Goal: Task Accomplishment & Management: Use online tool/utility

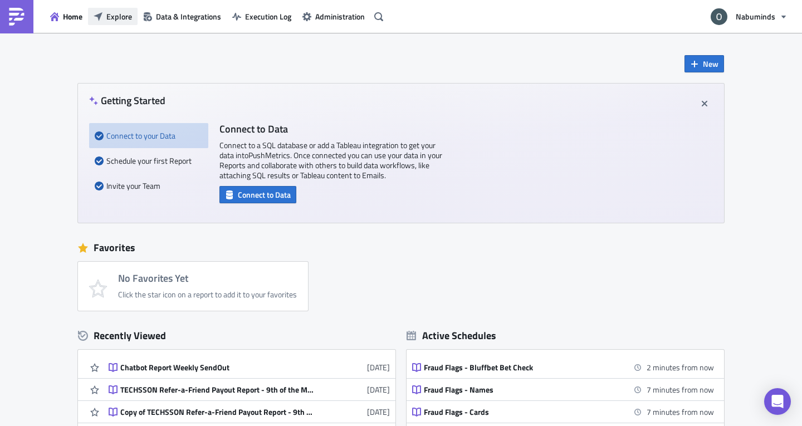
click at [109, 16] on span "Explore" at bounding box center [119, 17] width 26 height 12
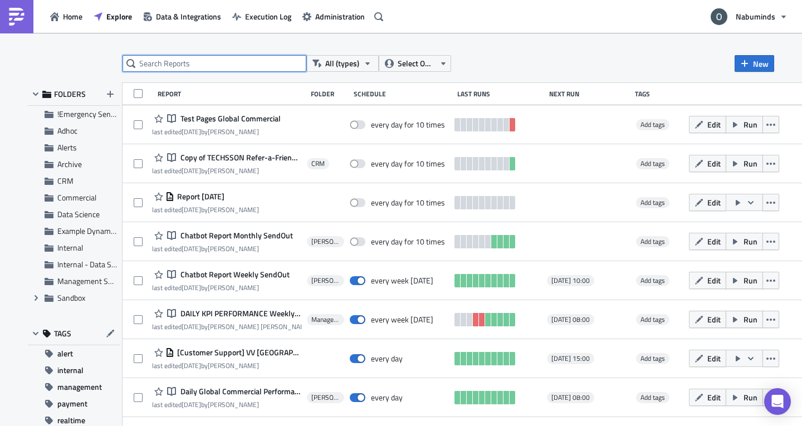
click at [182, 63] on input "text" at bounding box center [215, 63] width 184 height 17
type input "chatbot report"
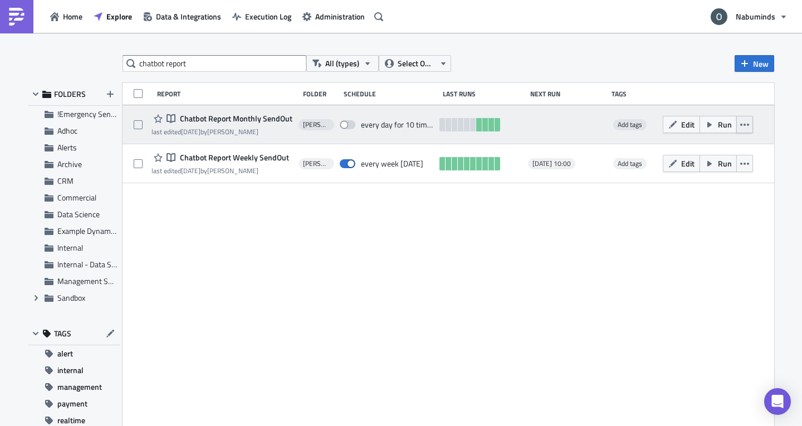
click at [710, 126] on icon "button" at bounding box center [744, 124] width 9 height 9
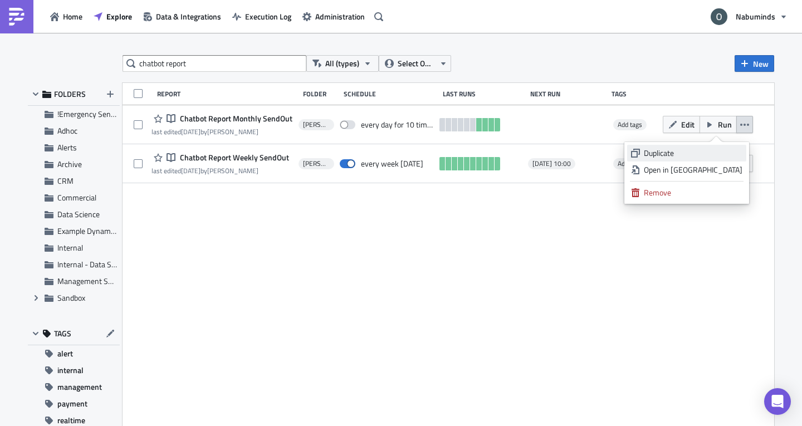
click at [710, 149] on div "Duplicate" at bounding box center [693, 153] width 99 height 11
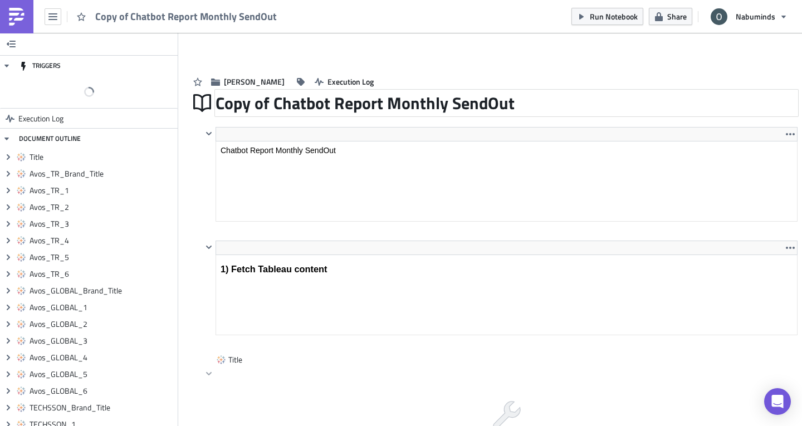
click at [268, 104] on div "Copy of Chatbot Report Monthly SendOut" at bounding box center [507, 103] width 582 height 26
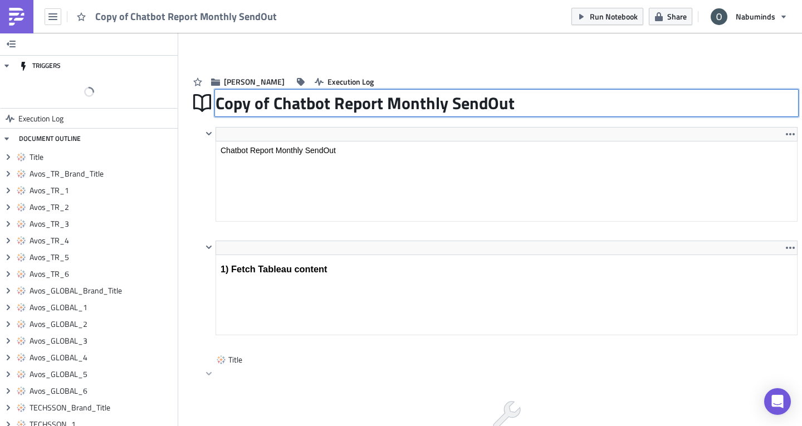
click at [273, 104] on input "Copy of Chatbot Report Monthly SendOut" at bounding box center [366, 102] width 301 height 21
drag, startPoint x: 276, startPoint y: 105, endPoint x: 223, endPoint y: 102, distance: 53.0
click at [223, 102] on input "Copy of Chatbot Report Monthly SendOut" at bounding box center [366, 102] width 301 height 21
type input "Chatbot Report Monthly SendOut"
click at [532, 116] on div "Chatbot Report Monthly SendOut Chatbot Report Monthly SendOut" at bounding box center [507, 103] width 582 height 26
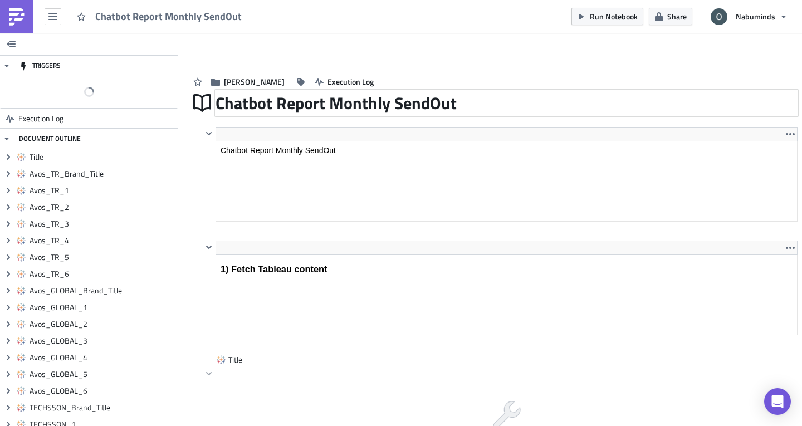
click at [531, 104] on div "Chatbot Report Monthly SendOut" at bounding box center [507, 103] width 582 height 26
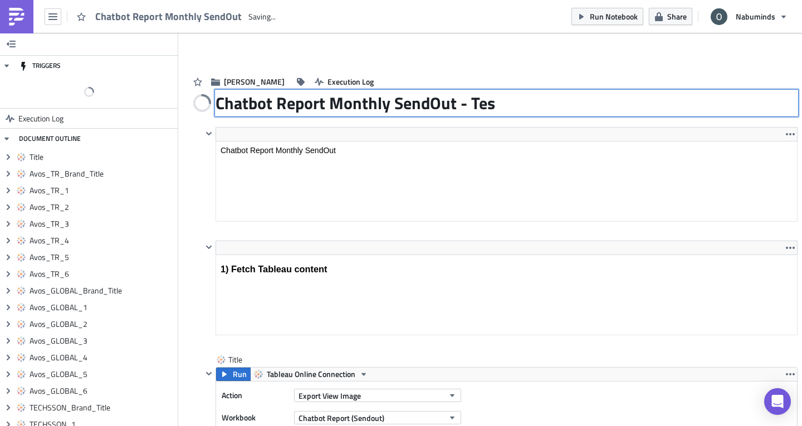
type input "Chatbot Report Monthly SendOut - Test"
click at [525, 67] on div "Oliver Execution Log" at bounding box center [493, 71] width 608 height 40
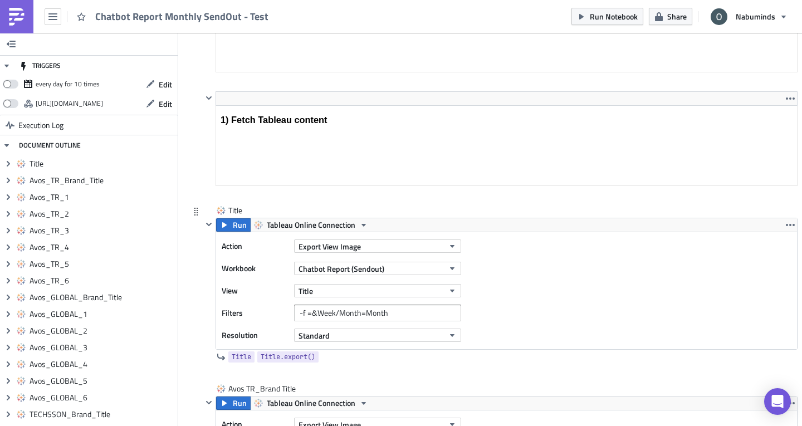
scroll to position [167, 0]
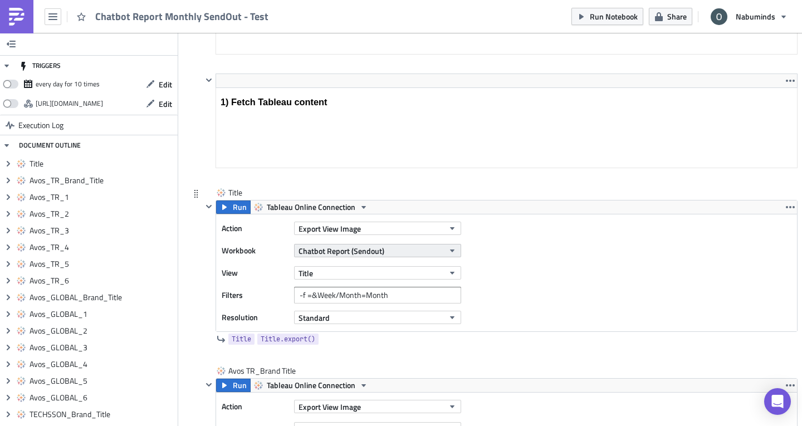
click at [386, 250] on button "Chatbot Report (Sendout)" at bounding box center [377, 250] width 167 height 13
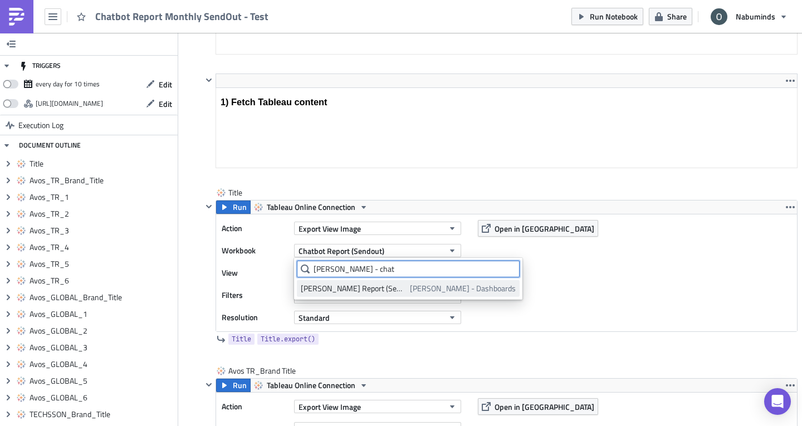
type input "oliver - chat"
click at [420, 290] on span "Oliver - Dashboards" at bounding box center [463, 288] width 106 height 11
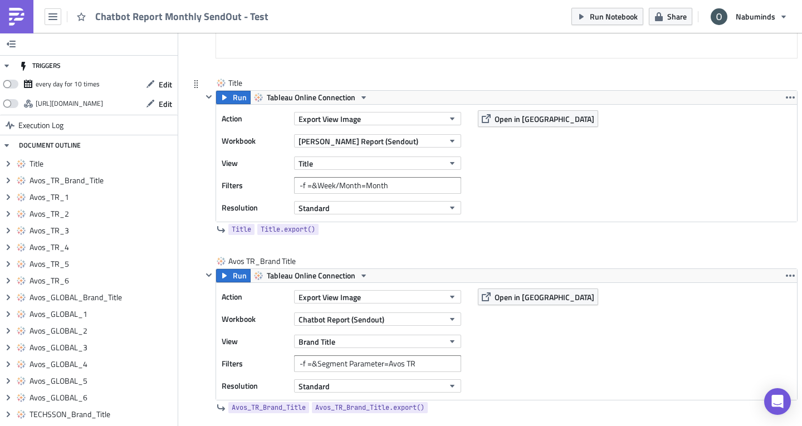
scroll to position [278, 0]
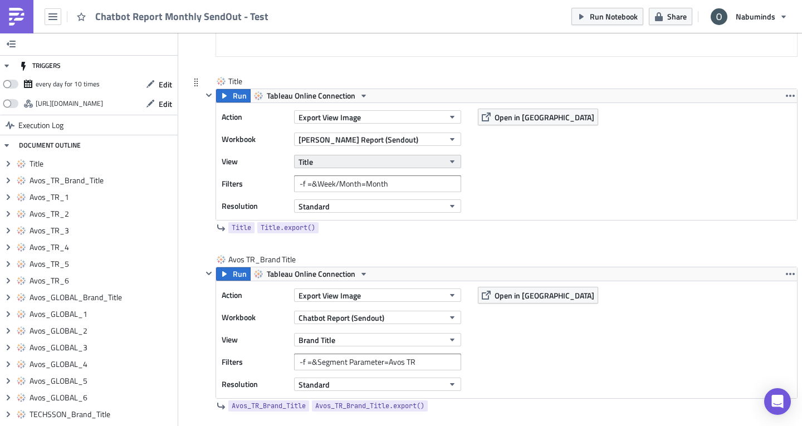
click at [384, 165] on button "Title" at bounding box center [377, 161] width 167 height 13
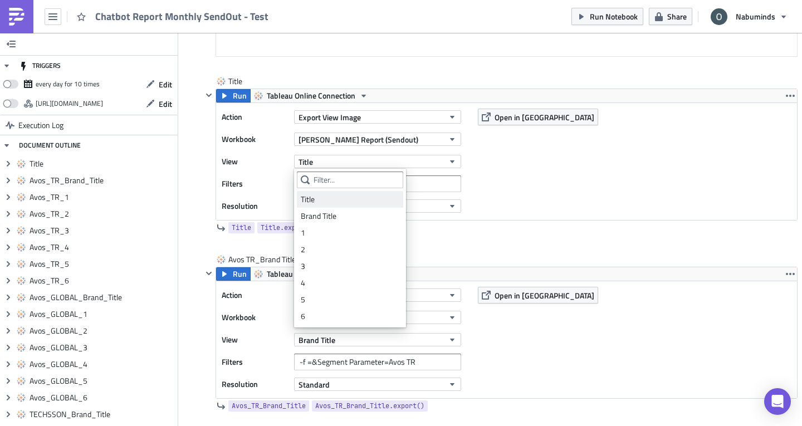
click at [369, 194] on div "Title" at bounding box center [350, 199] width 99 height 11
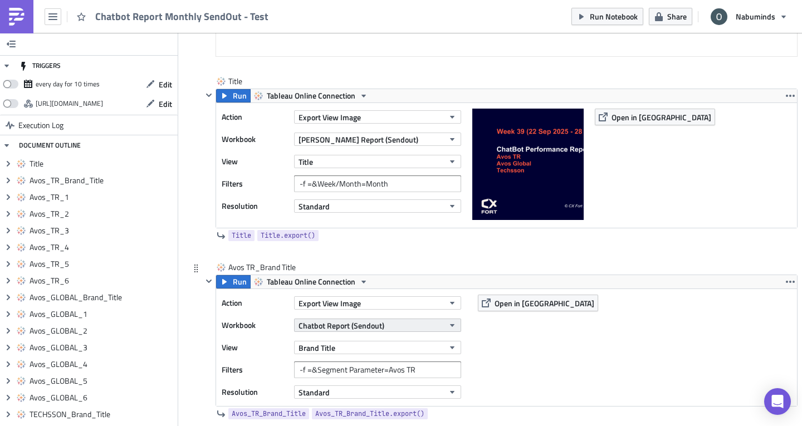
click at [393, 324] on button "Chatbot Report (Sendout)" at bounding box center [377, 325] width 167 height 13
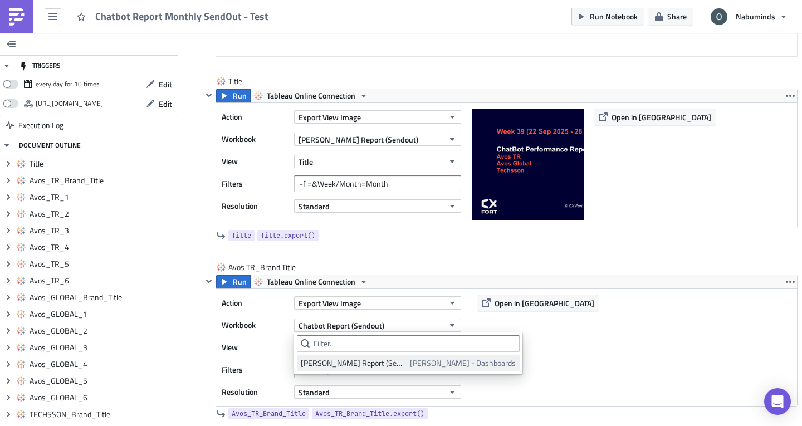
click at [401, 359] on div "Oliver - Chatbot Report (Sendout)" at bounding box center [353, 363] width 105 height 11
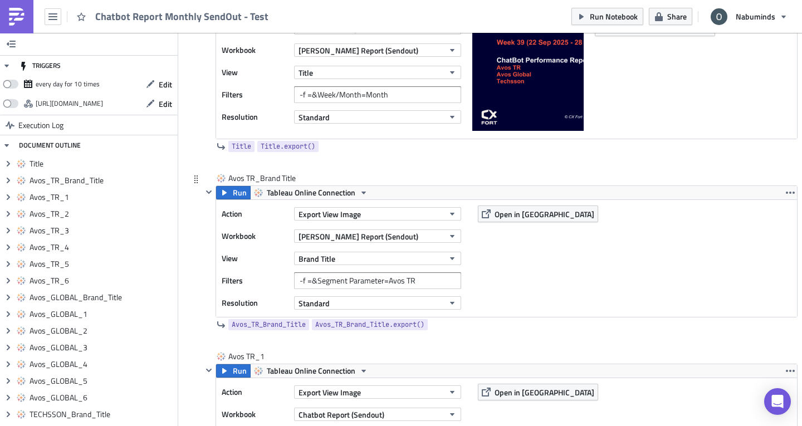
scroll to position [390, 0]
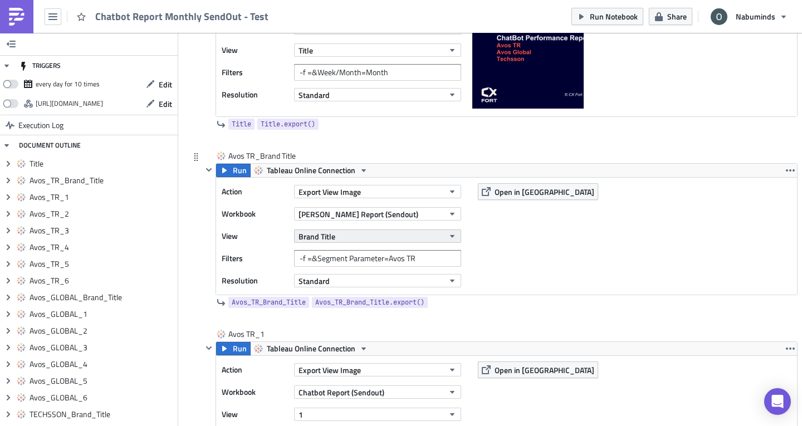
click at [384, 237] on button "Brand Title" at bounding box center [377, 235] width 167 height 13
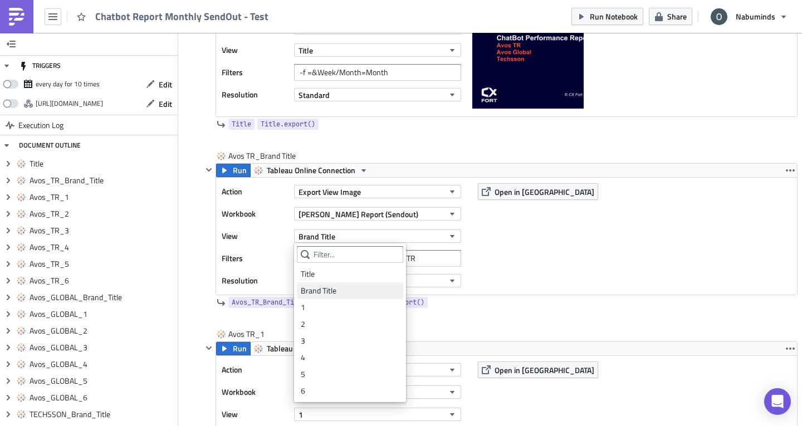
click at [364, 288] on div "Brand Title" at bounding box center [350, 290] width 99 height 11
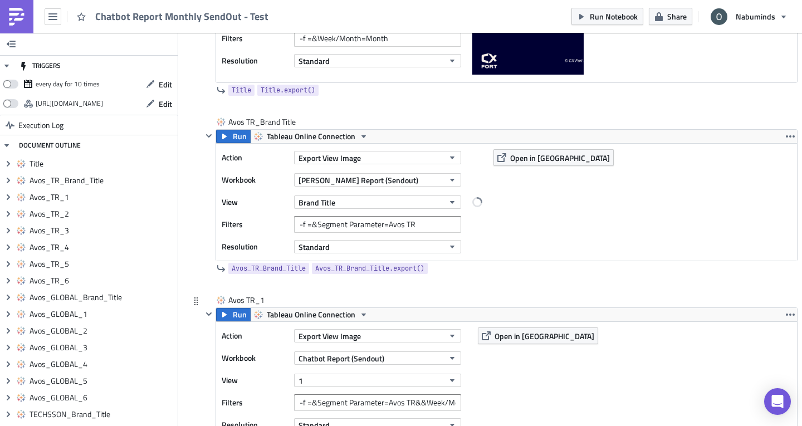
scroll to position [446, 0]
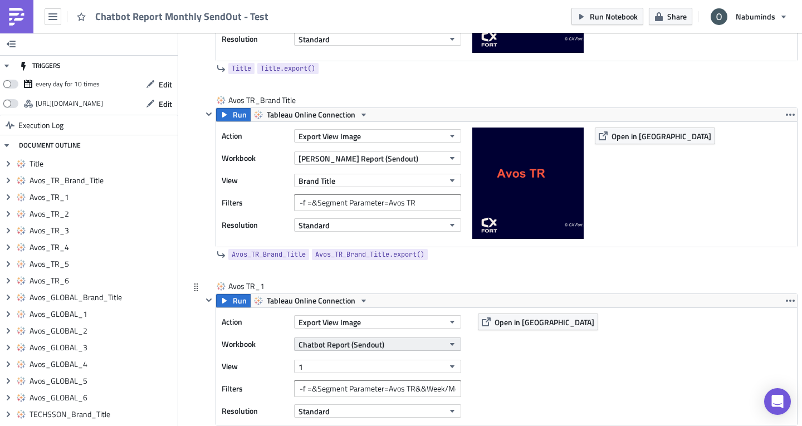
click at [393, 343] on button "Chatbot Report (Sendout)" at bounding box center [377, 344] width 167 height 13
click at [379, 366] on button "1" at bounding box center [377, 366] width 167 height 13
click at [380, 345] on span "Chatbot Report (Sendout)" at bounding box center [342, 345] width 86 height 12
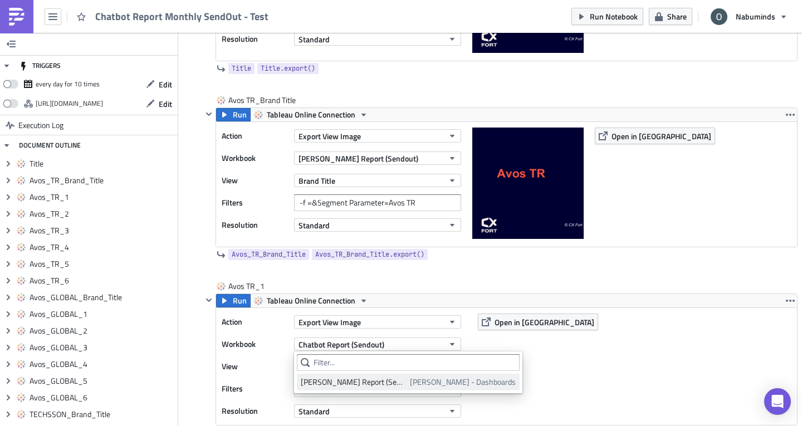
click at [395, 385] on div "Oliver - Chatbot Report (Sendout)" at bounding box center [353, 382] width 105 height 11
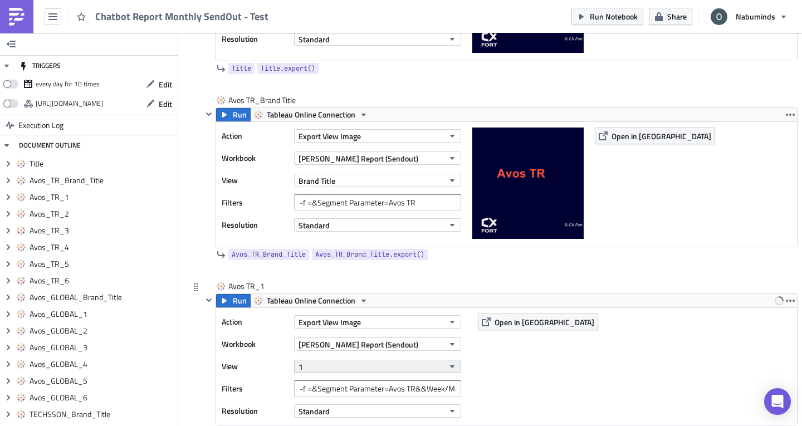
click at [388, 368] on button "1" at bounding box center [377, 366] width 167 height 13
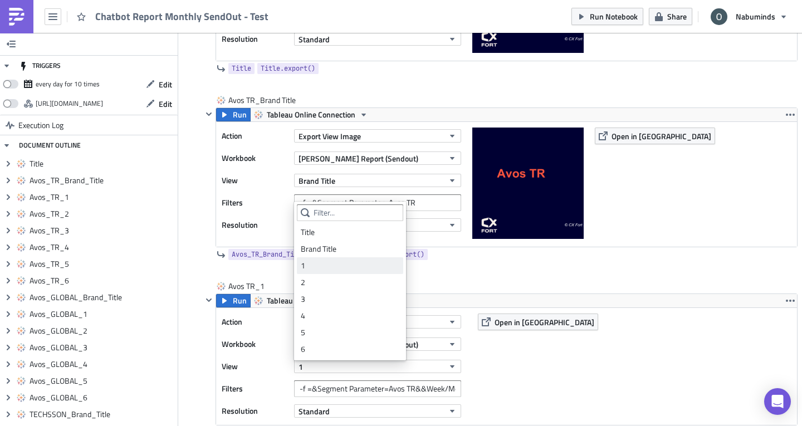
click at [331, 266] on div "1" at bounding box center [350, 265] width 99 height 11
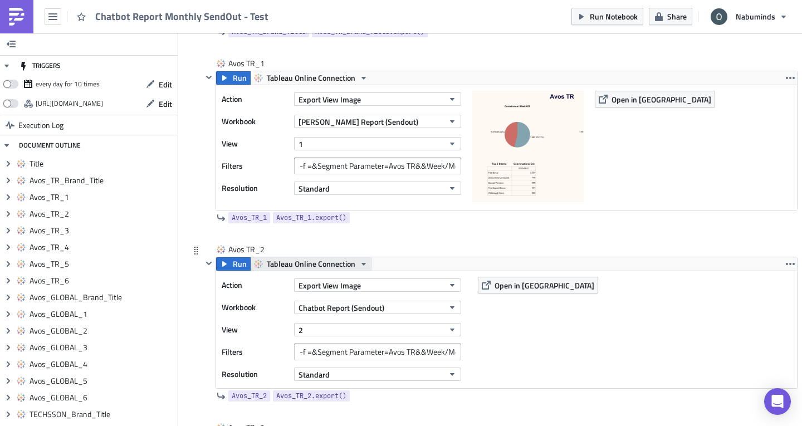
scroll to position [724, 0]
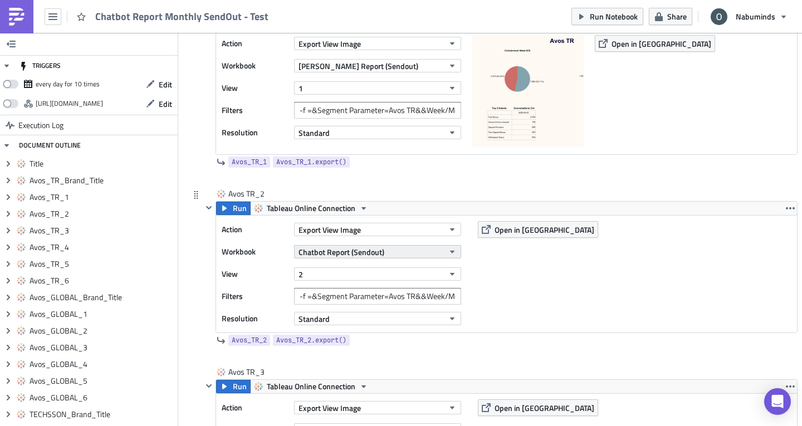
click at [336, 255] on span "Chatbot Report (Sendout)" at bounding box center [342, 252] width 86 height 12
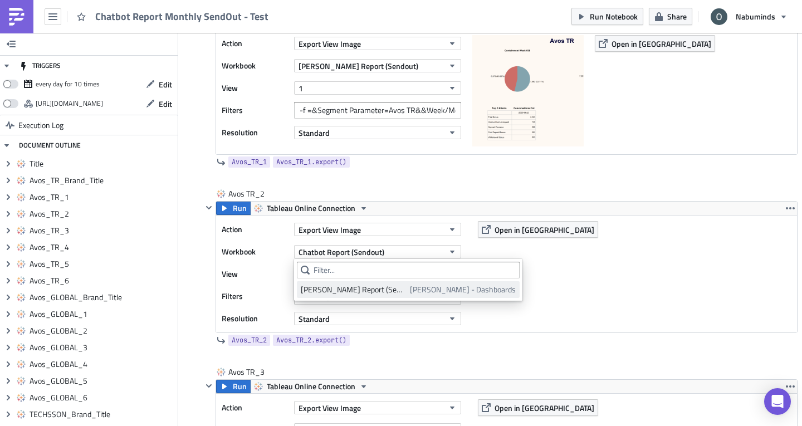
click at [345, 284] on div "Oliver - Chatbot Report (Sendout)" at bounding box center [353, 289] width 105 height 11
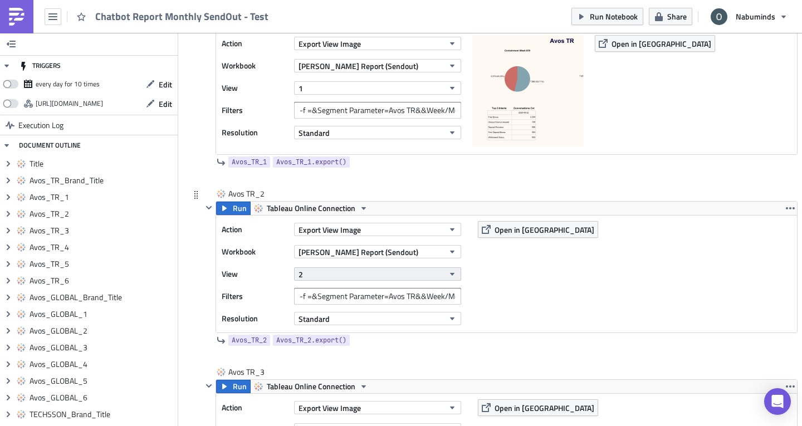
click at [334, 272] on button "2" at bounding box center [377, 273] width 167 height 13
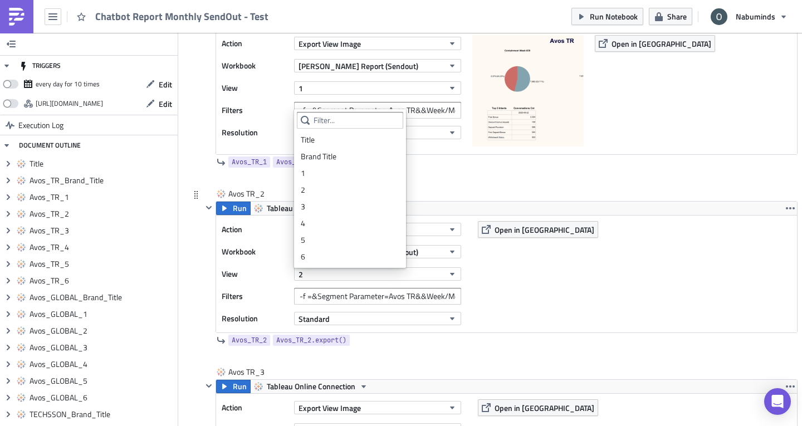
click at [321, 189] on div "2" at bounding box center [350, 189] width 99 height 11
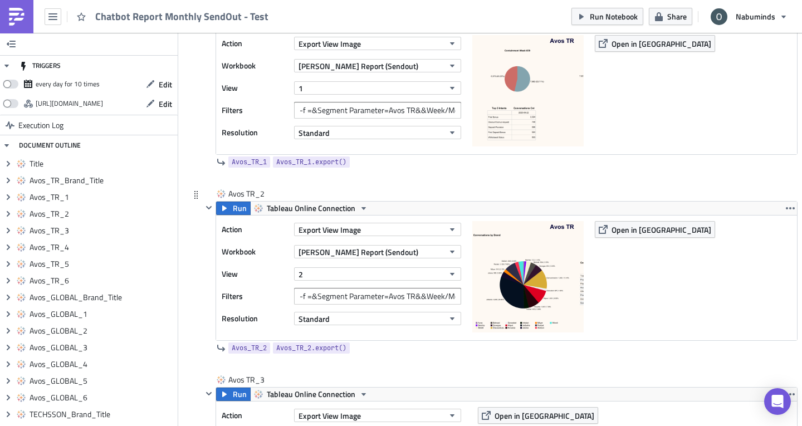
scroll to position [891, 0]
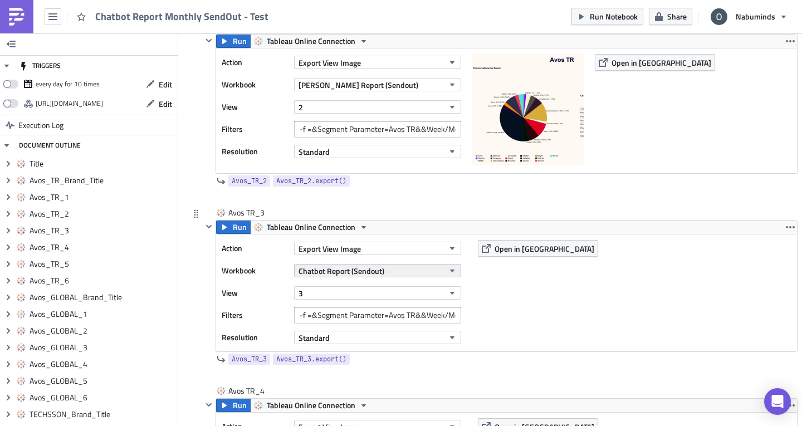
click at [340, 272] on span "Chatbot Report (Sendout)" at bounding box center [342, 271] width 86 height 12
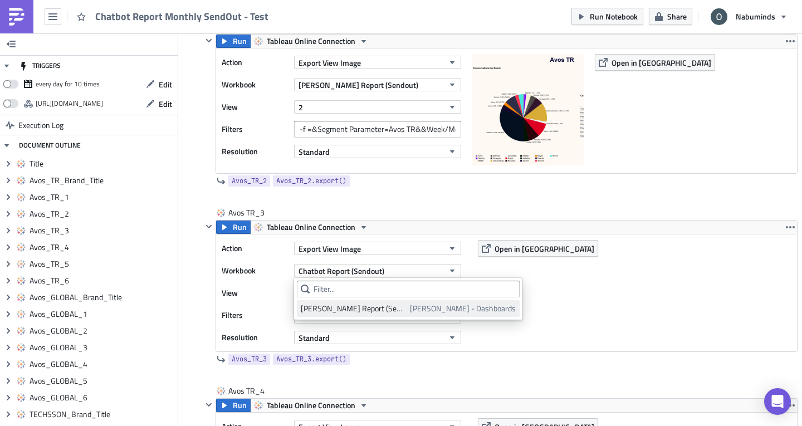
click at [348, 305] on div "Oliver - Chatbot Report (Sendout)" at bounding box center [353, 308] width 105 height 11
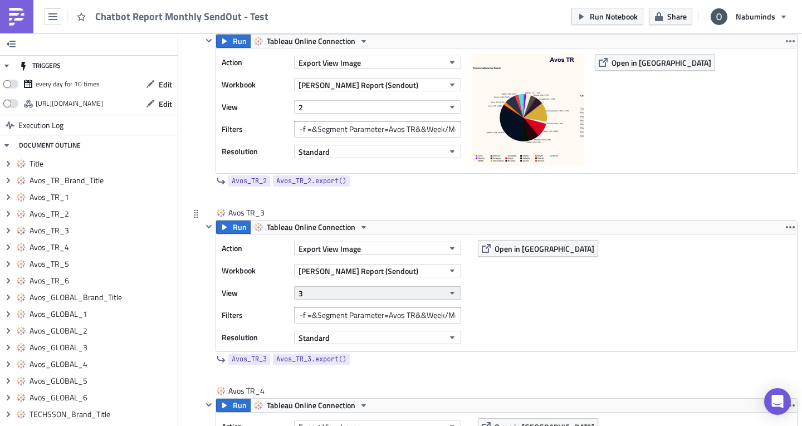
click at [328, 294] on button "3" at bounding box center [377, 292] width 167 height 13
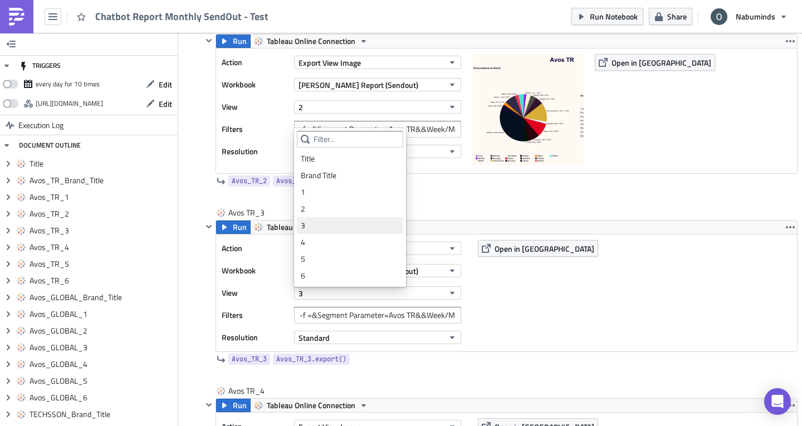
click at [335, 222] on div "3" at bounding box center [350, 225] width 99 height 11
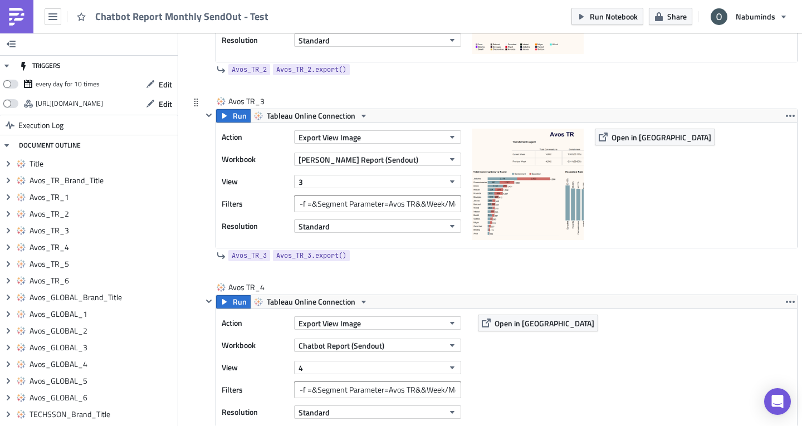
scroll to position [1114, 0]
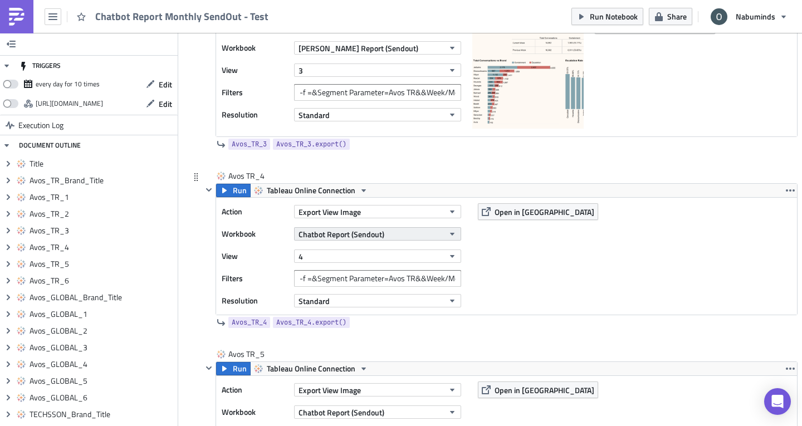
click at [321, 237] on span "Chatbot Report (Sendout)" at bounding box center [342, 234] width 86 height 12
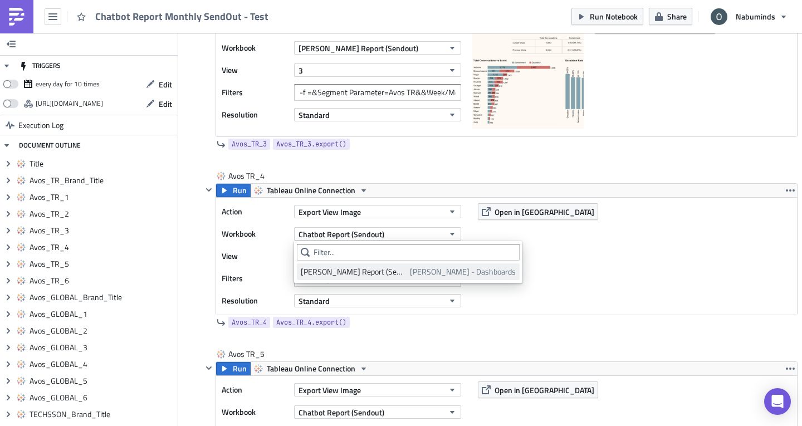
click at [339, 271] on div "Oliver - Chatbot Report (Sendout)" at bounding box center [353, 271] width 105 height 11
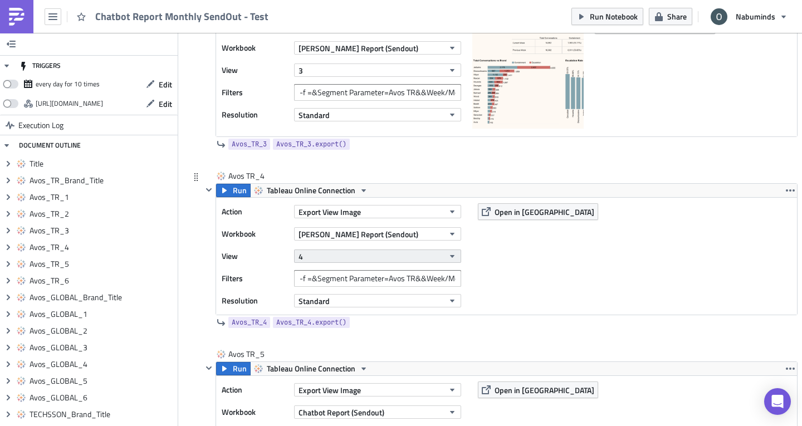
click at [333, 258] on button "4" at bounding box center [377, 256] width 167 height 13
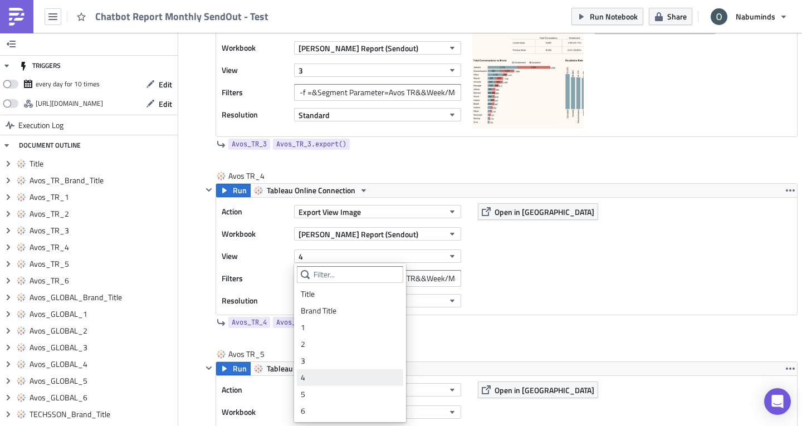
click at [358, 377] on div "4" at bounding box center [350, 377] width 99 height 11
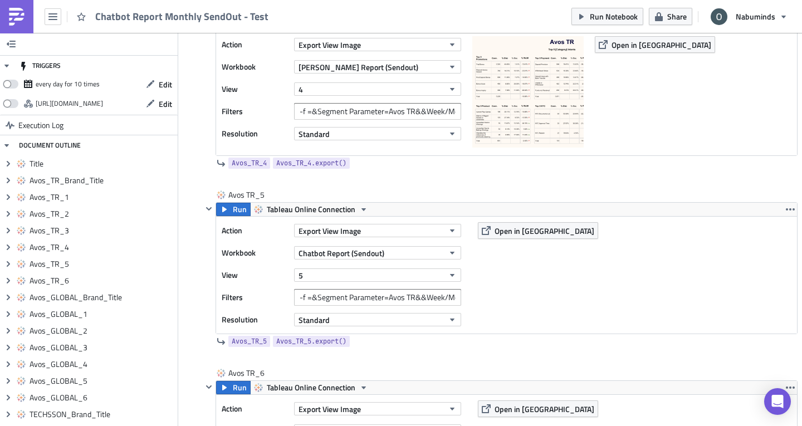
scroll to position [1337, 0]
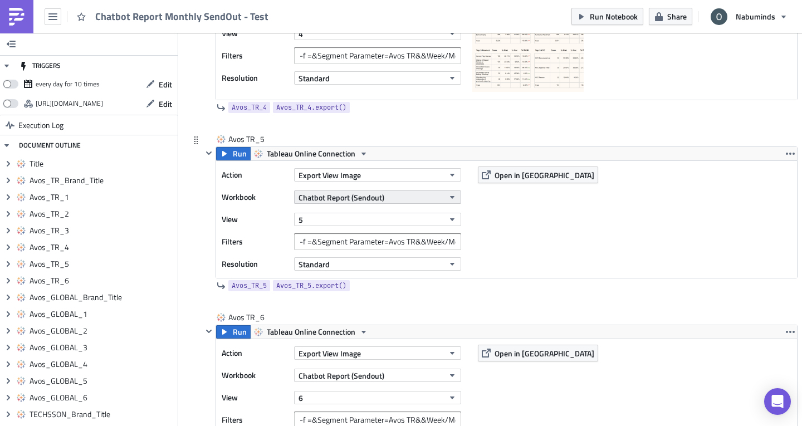
click at [336, 201] on span "Chatbot Report (Sendout)" at bounding box center [342, 198] width 86 height 12
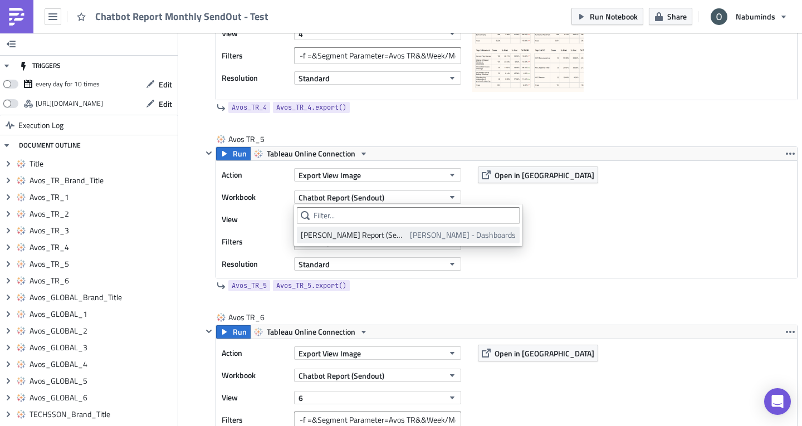
click at [344, 232] on div "Oliver - Chatbot Report (Sendout)" at bounding box center [353, 234] width 105 height 11
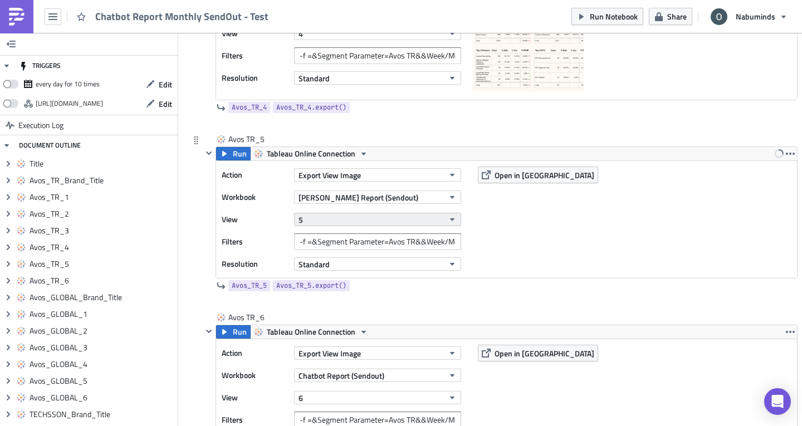
click at [339, 219] on button "5" at bounding box center [377, 219] width 167 height 13
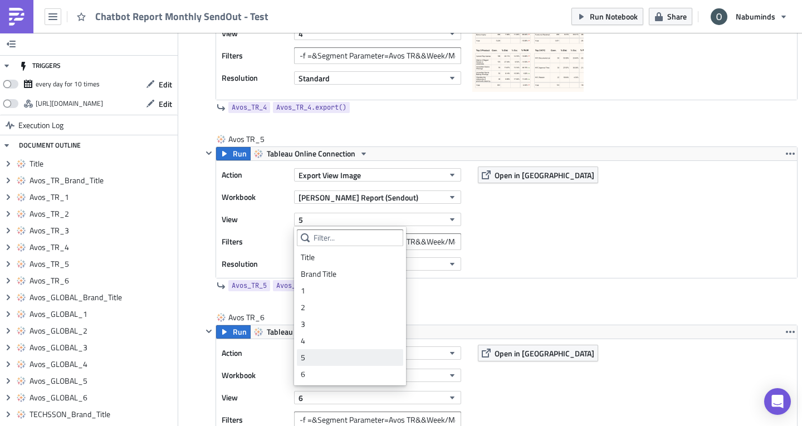
click at [350, 358] on div "5" at bounding box center [350, 357] width 99 height 11
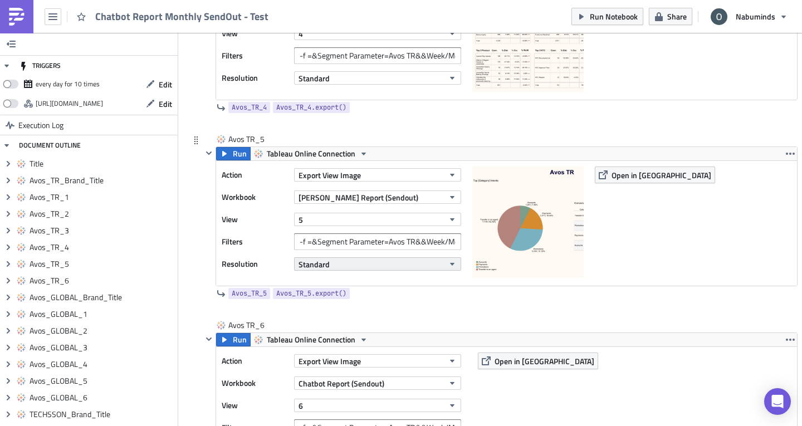
scroll to position [1392, 0]
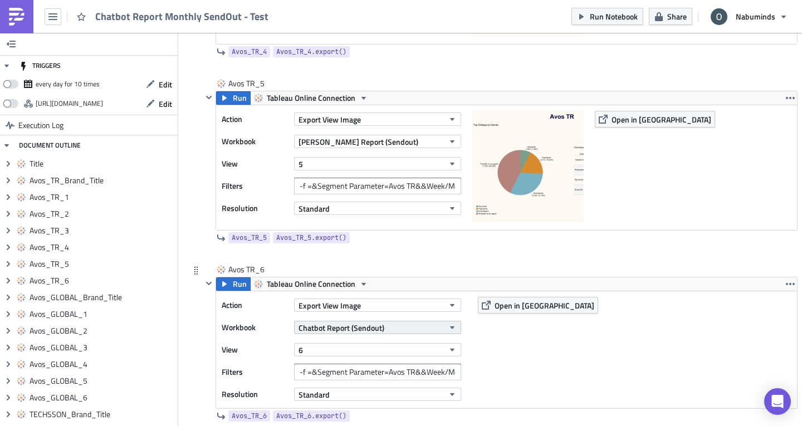
click at [361, 325] on span "Chatbot Report (Sendout)" at bounding box center [342, 328] width 86 height 12
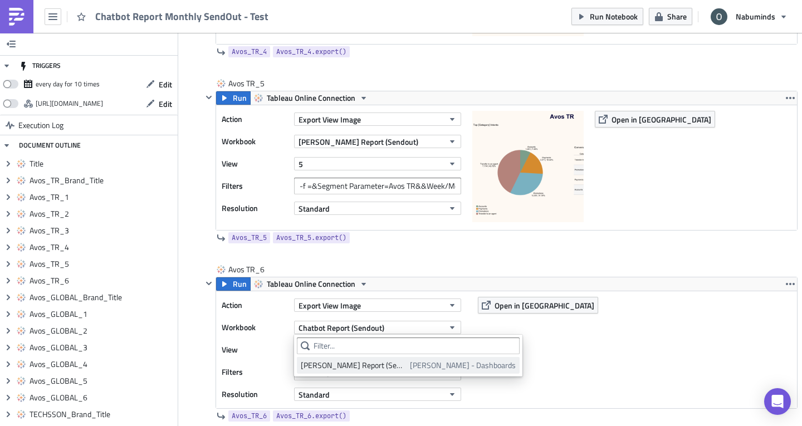
click at [369, 366] on div "Oliver - Chatbot Report (Sendout)" at bounding box center [353, 365] width 105 height 11
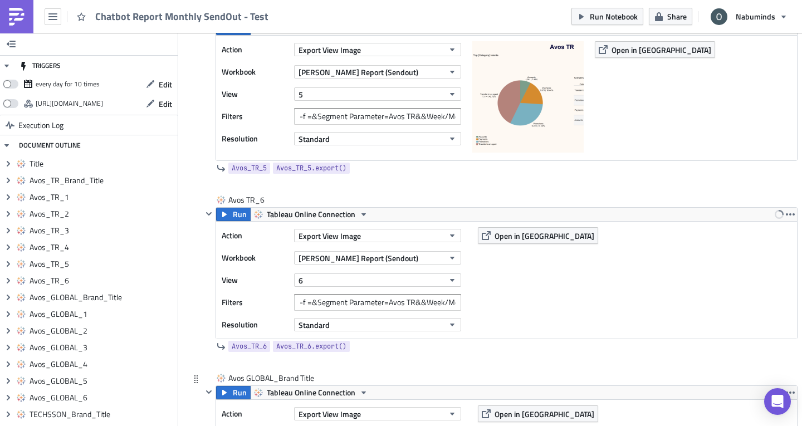
scroll to position [1504, 0]
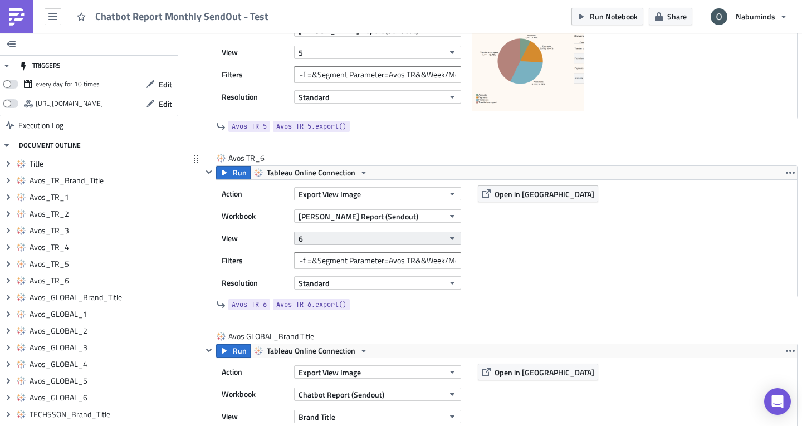
click at [333, 242] on button "6" at bounding box center [377, 238] width 167 height 13
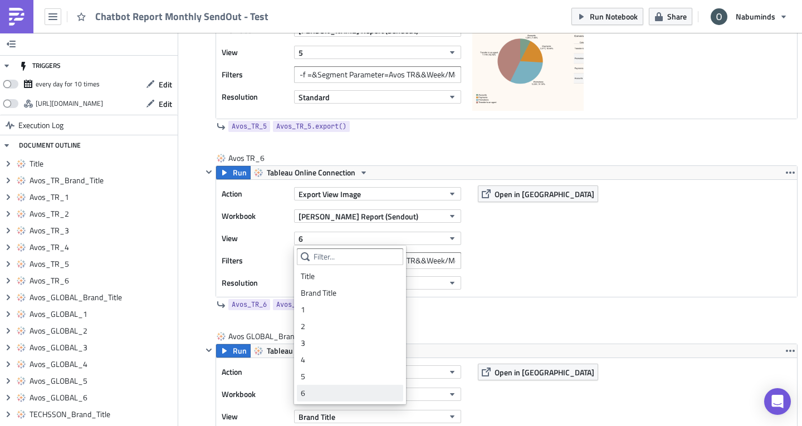
click at [339, 392] on div "6" at bounding box center [350, 393] width 99 height 11
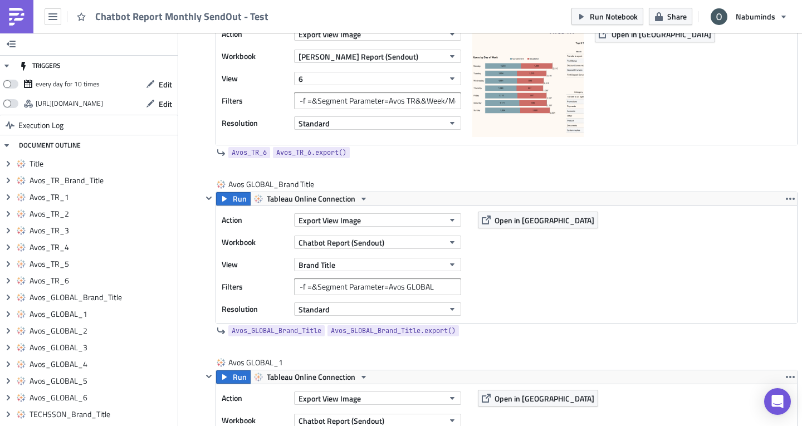
scroll to position [1671, 0]
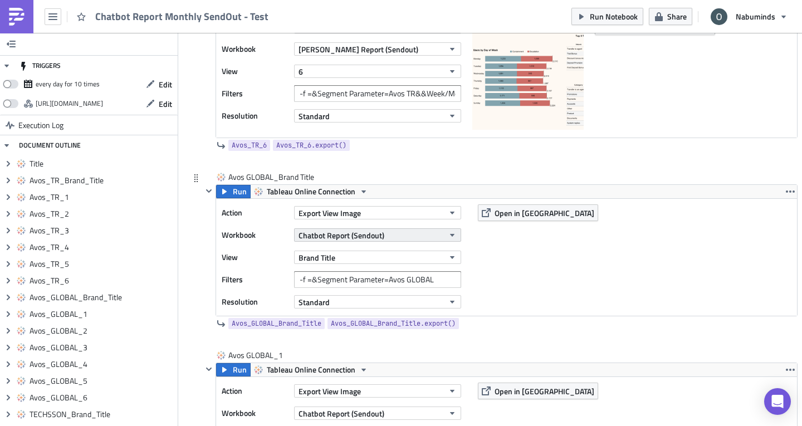
click at [354, 233] on span "Chatbot Report (Sendout)" at bounding box center [342, 235] width 86 height 12
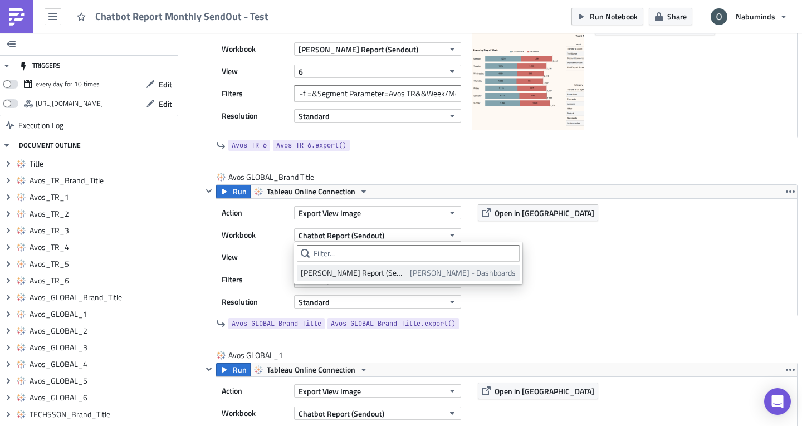
click at [357, 270] on div "Oliver - Chatbot Report (Sendout)" at bounding box center [353, 272] width 105 height 11
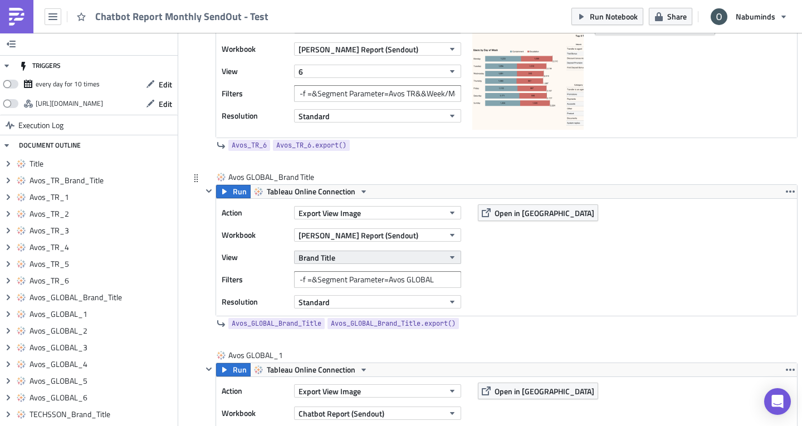
click at [336, 255] on button "Brand Title" at bounding box center [377, 257] width 167 height 13
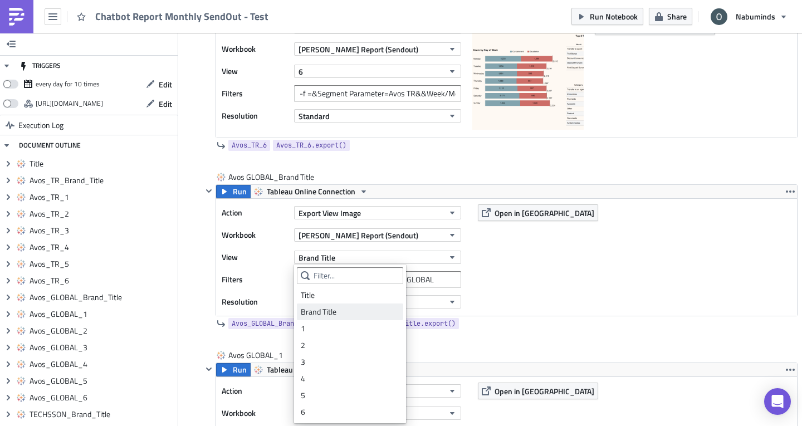
click at [340, 310] on div "Brand Title" at bounding box center [350, 311] width 99 height 11
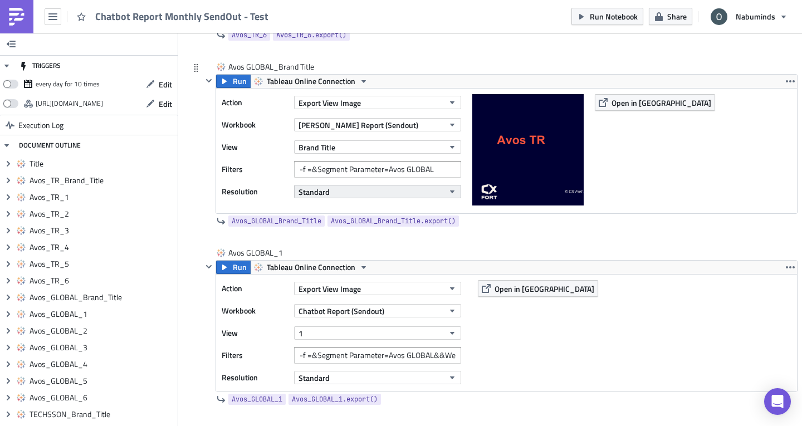
scroll to position [1782, 0]
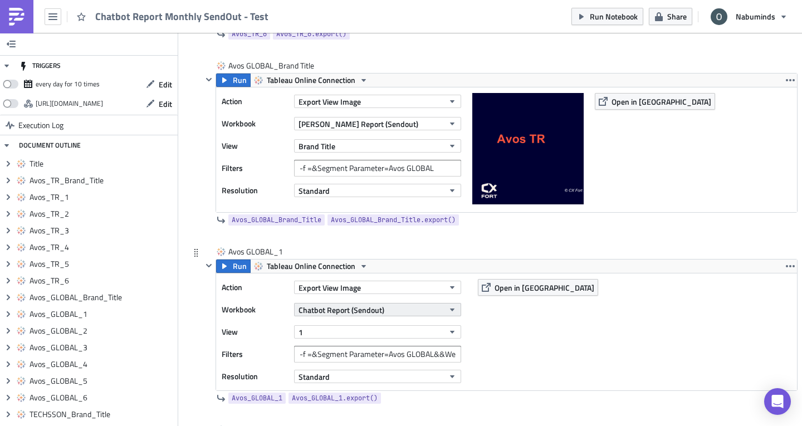
click at [353, 310] on span "Chatbot Report (Sendout)" at bounding box center [342, 310] width 86 height 12
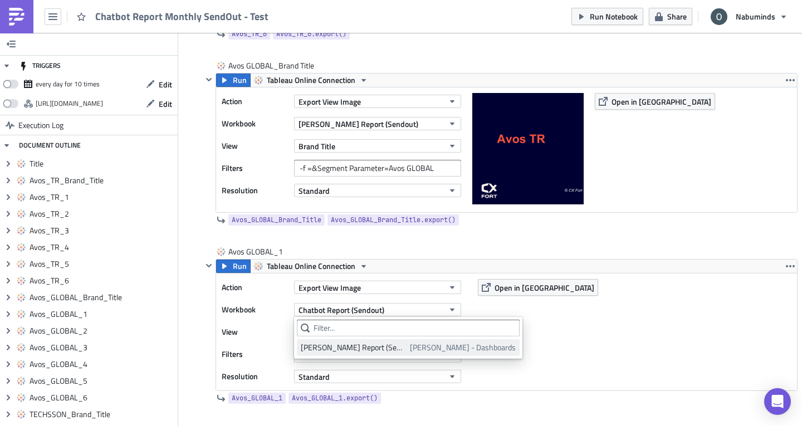
click at [353, 345] on div "Oliver - Chatbot Report (Sendout)" at bounding box center [353, 347] width 105 height 11
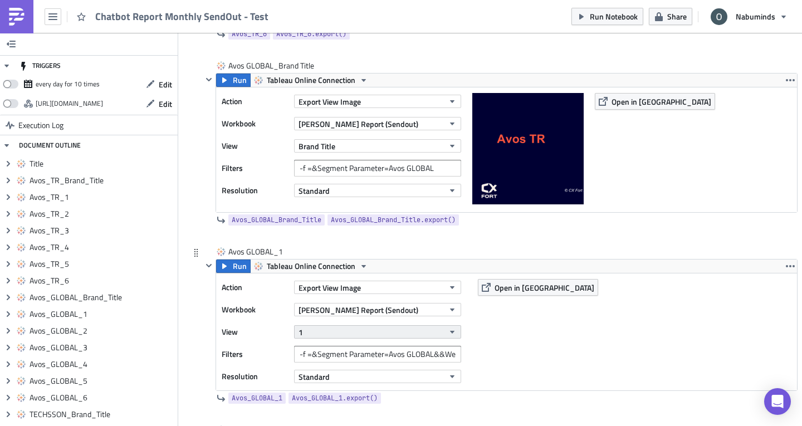
click at [346, 330] on button "1" at bounding box center [377, 331] width 167 height 13
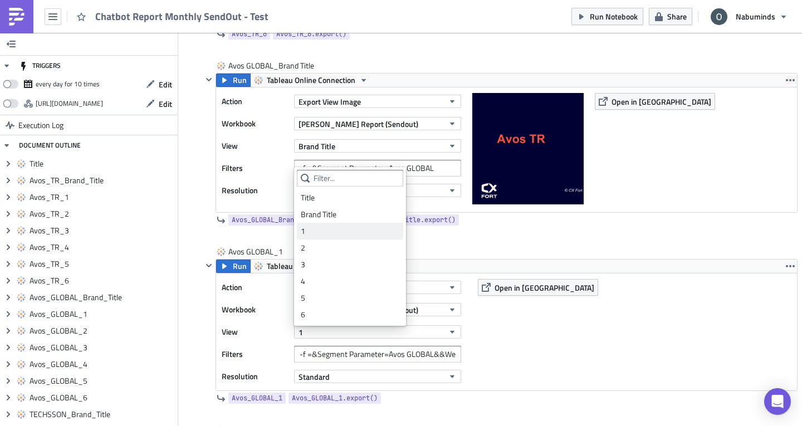
click at [313, 226] on div "1" at bounding box center [350, 231] width 99 height 11
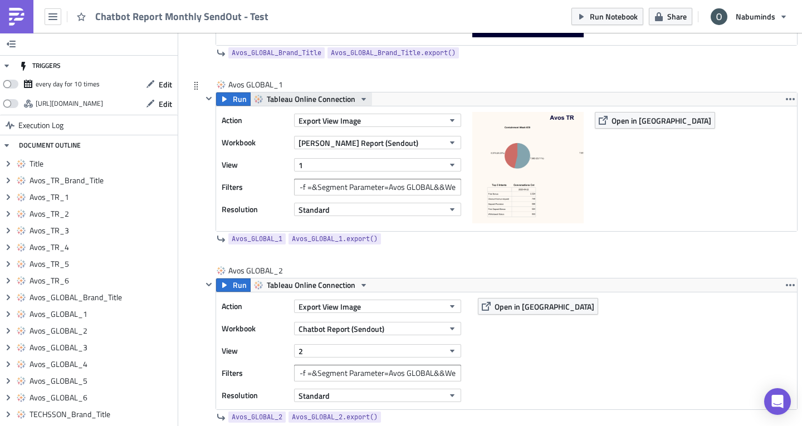
scroll to position [2005, 0]
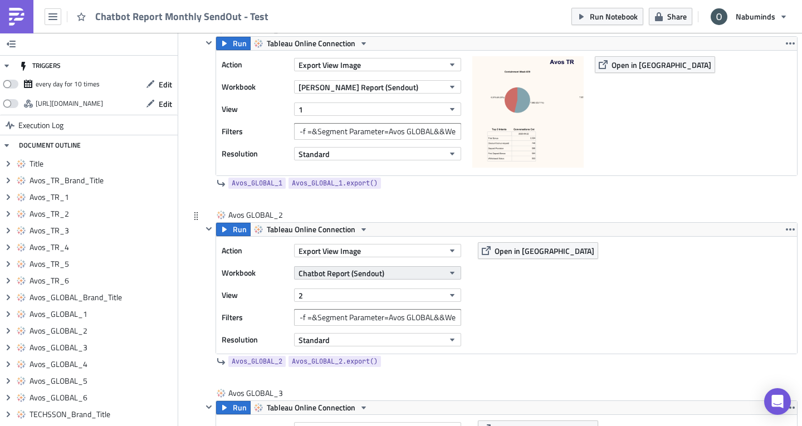
click at [358, 277] on span "Chatbot Report (Sendout)" at bounding box center [342, 273] width 86 height 12
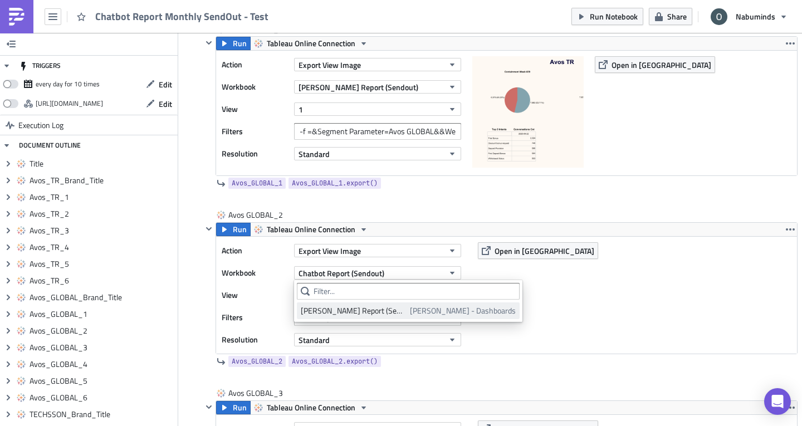
click at [365, 315] on div "Oliver - Chatbot Report (Sendout)" at bounding box center [353, 310] width 105 height 11
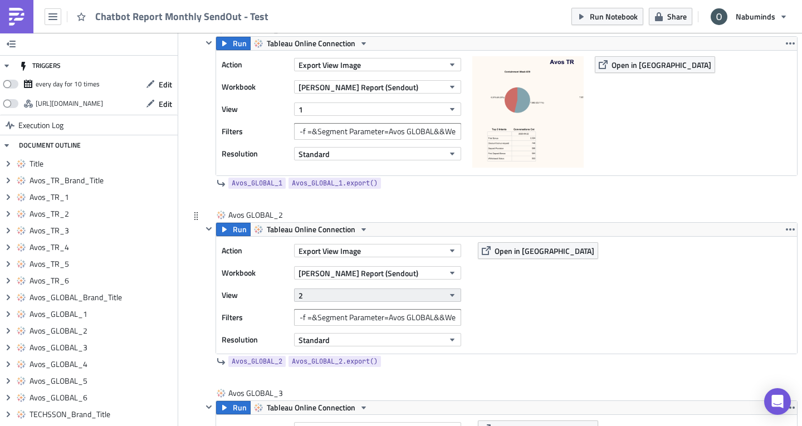
click at [340, 300] on button "2" at bounding box center [377, 295] width 167 height 13
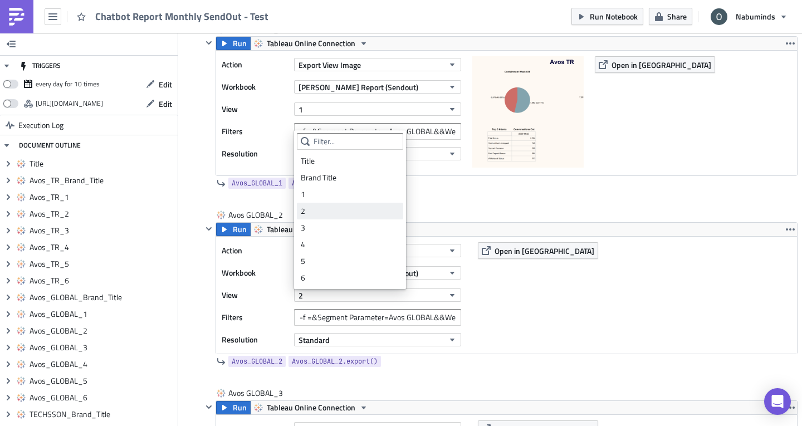
click at [333, 213] on div "2" at bounding box center [350, 211] width 99 height 11
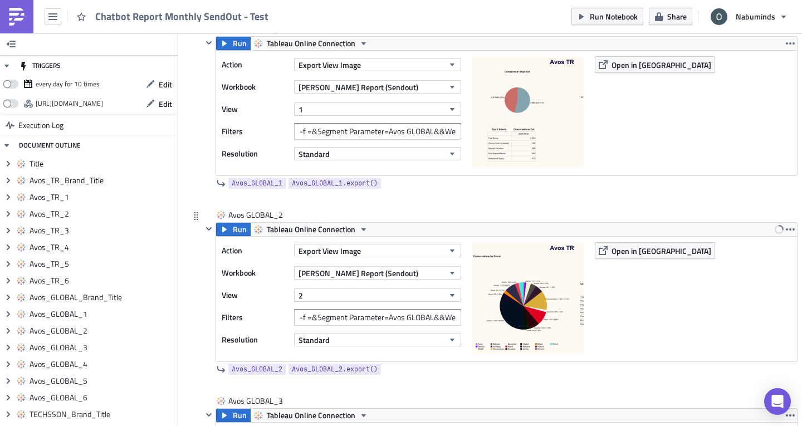
scroll to position [2172, 0]
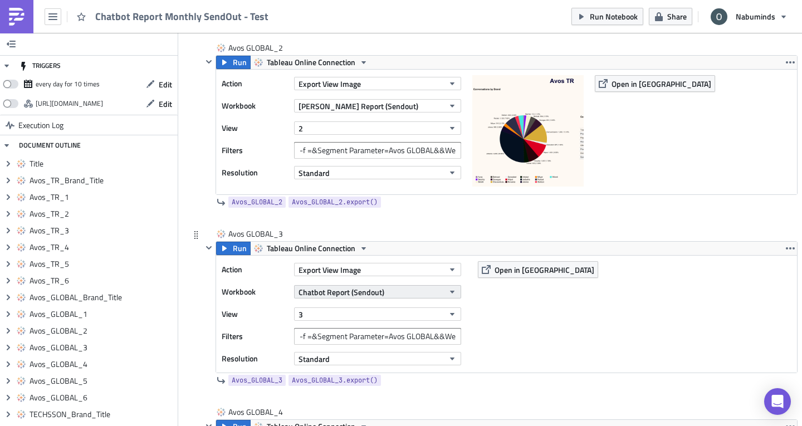
click at [366, 294] on span "Chatbot Report (Sendout)" at bounding box center [342, 292] width 86 height 12
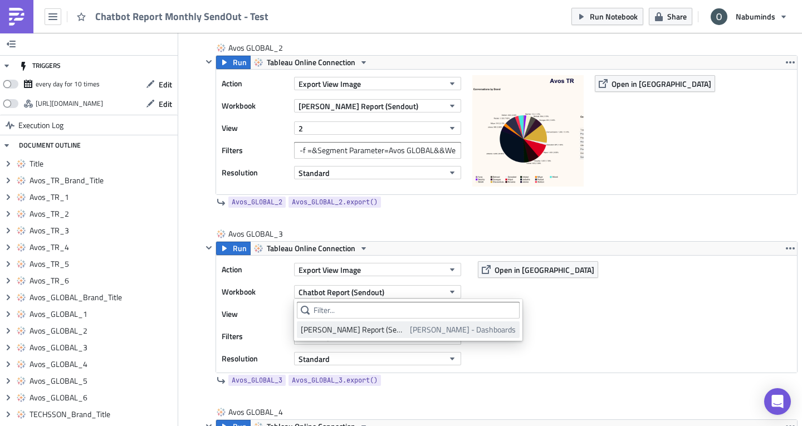
click at [366, 329] on div "Oliver - Chatbot Report (Sendout)" at bounding box center [353, 329] width 105 height 11
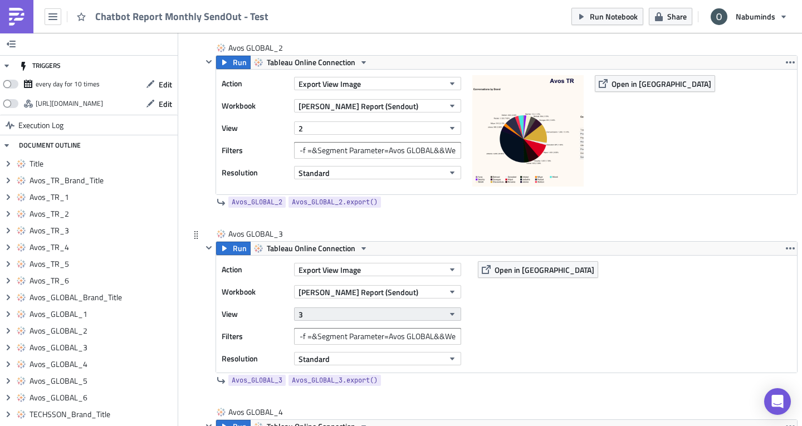
click at [355, 316] on button "3" at bounding box center [377, 313] width 167 height 13
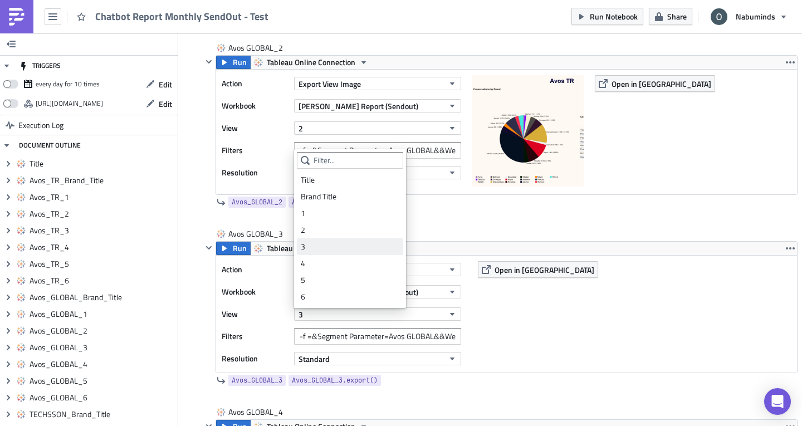
click at [332, 249] on div "3" at bounding box center [350, 246] width 99 height 11
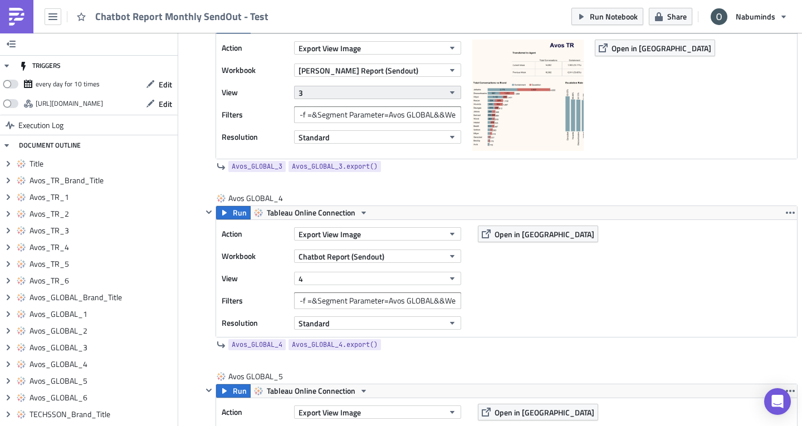
scroll to position [2395, 0]
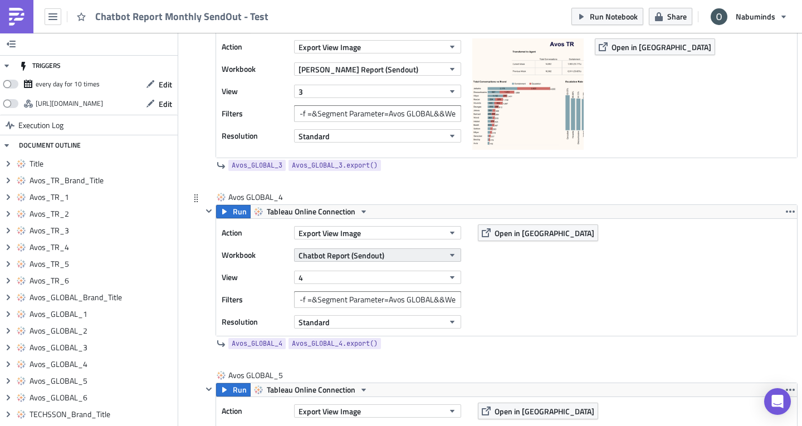
click at [343, 251] on span "Chatbot Report (Sendout)" at bounding box center [342, 256] width 86 height 12
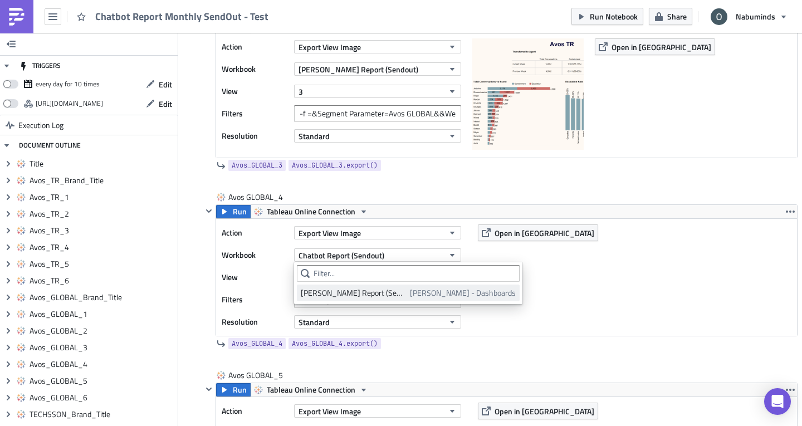
click at [354, 288] on div "Oliver - Chatbot Report (Sendout)" at bounding box center [353, 292] width 105 height 11
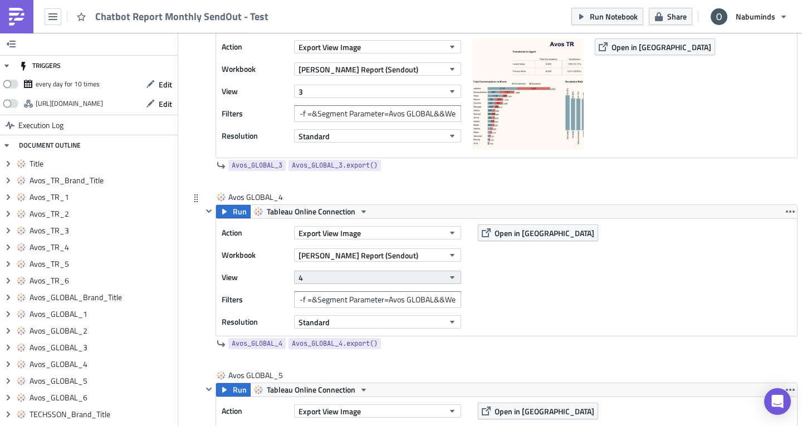
click at [339, 275] on button "4" at bounding box center [377, 277] width 167 height 13
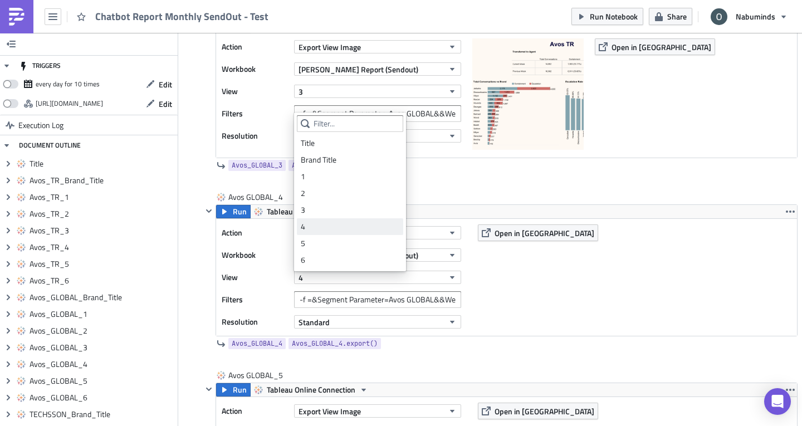
click at [338, 231] on div "4" at bounding box center [350, 226] width 99 height 11
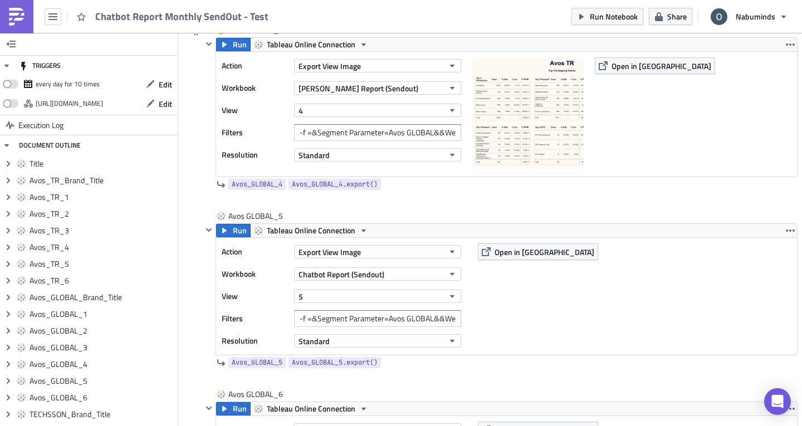
scroll to position [2673, 0]
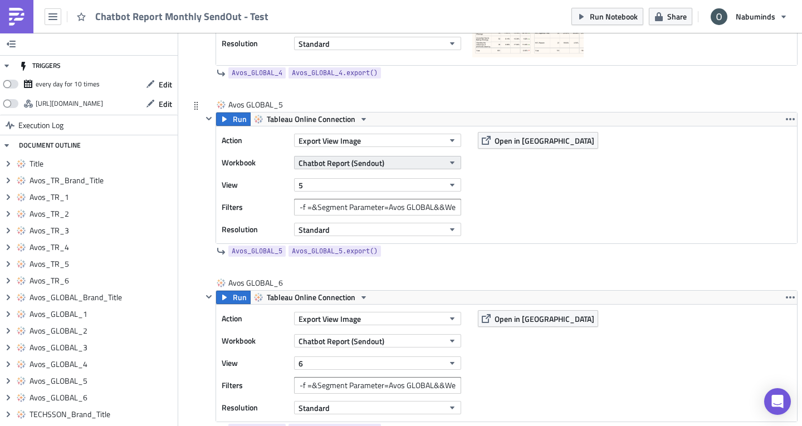
click at [351, 165] on span "Chatbot Report (Sendout)" at bounding box center [342, 163] width 86 height 12
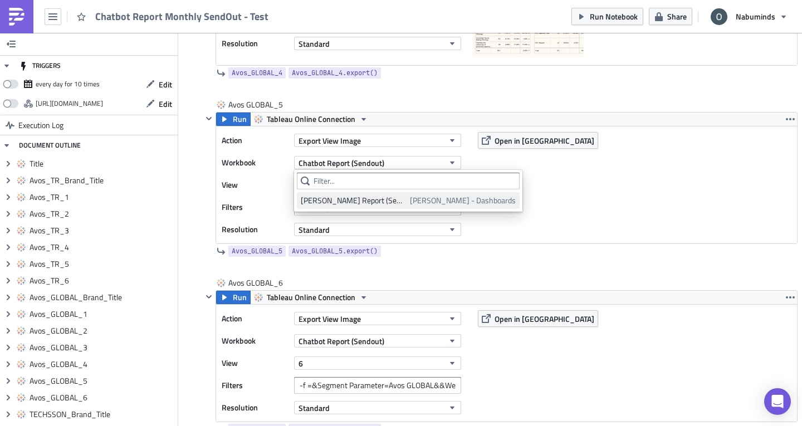
click at [358, 198] on div "Oliver - Chatbot Report (Sendout)" at bounding box center [353, 200] width 105 height 11
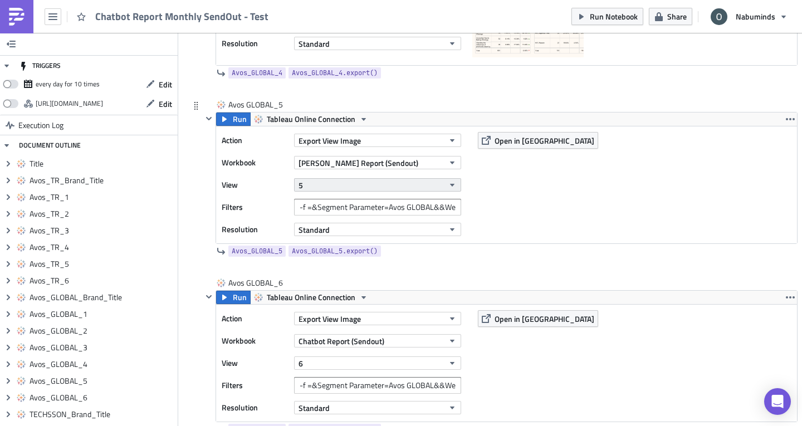
click at [331, 178] on button "5" at bounding box center [377, 184] width 167 height 13
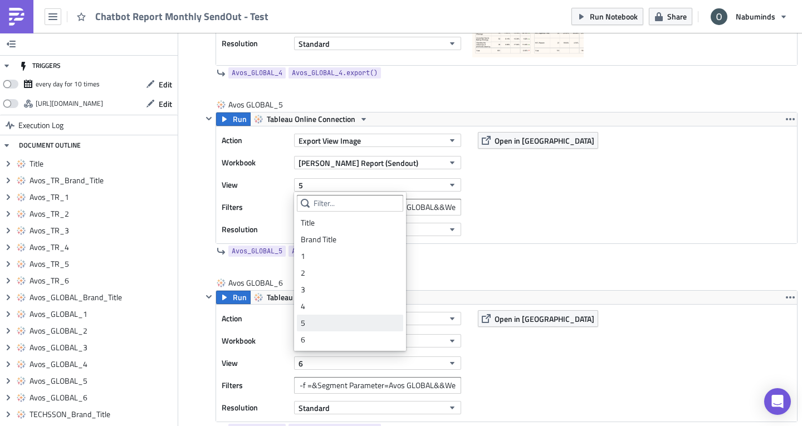
click at [346, 317] on link "5" at bounding box center [350, 323] width 106 height 17
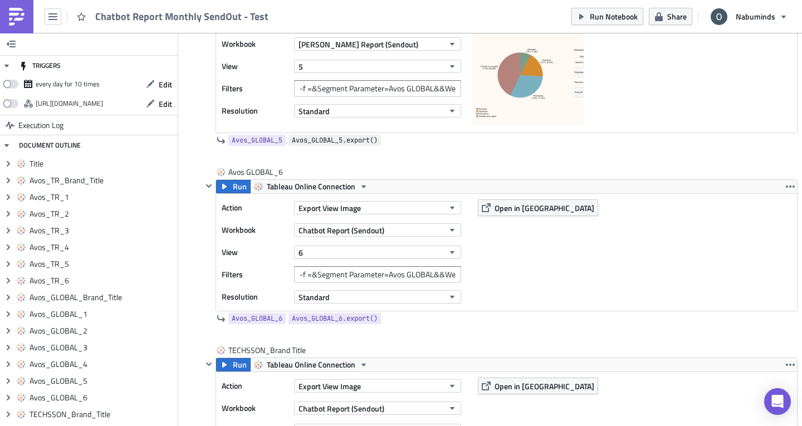
scroll to position [2841, 0]
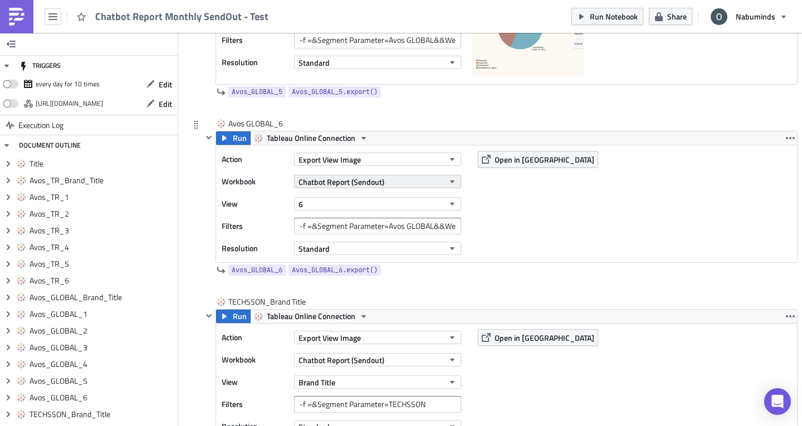
click at [338, 179] on span "Chatbot Report (Sendout)" at bounding box center [342, 182] width 86 height 12
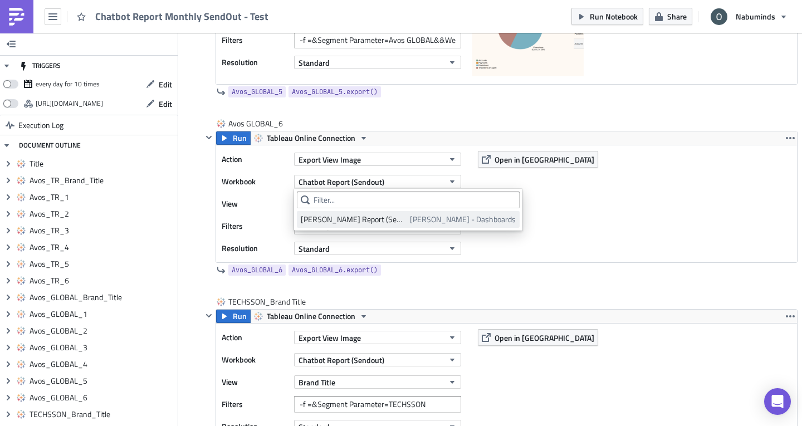
click at [345, 218] on div "Oliver - Chatbot Report (Sendout)" at bounding box center [353, 219] width 105 height 11
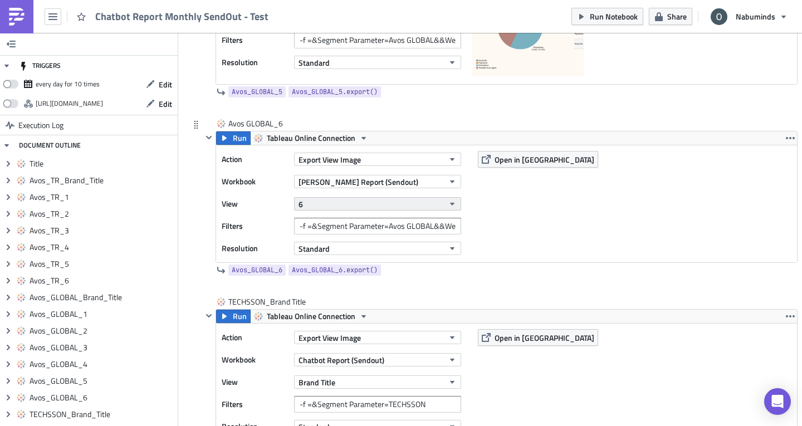
click at [341, 205] on button "6" at bounding box center [377, 203] width 167 height 13
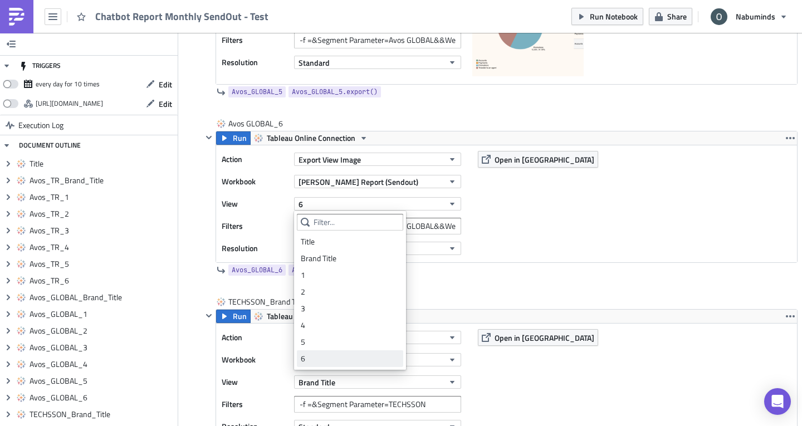
click at [351, 356] on div "6" at bounding box center [350, 358] width 99 height 11
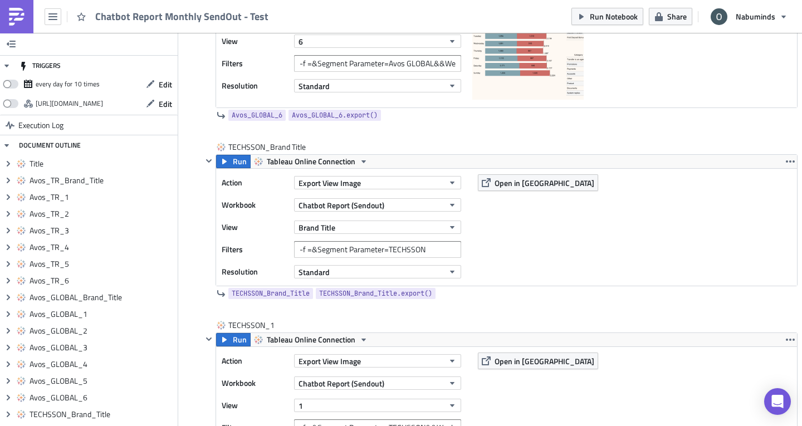
scroll to position [3008, 0]
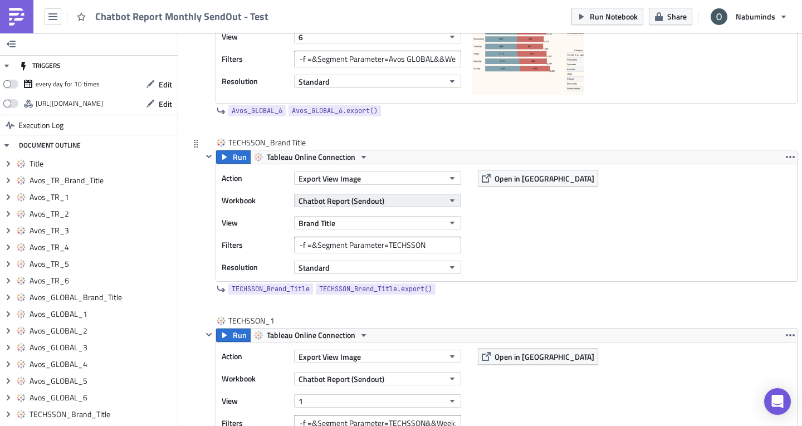
click at [356, 203] on span "Chatbot Report (Sendout)" at bounding box center [342, 201] width 86 height 12
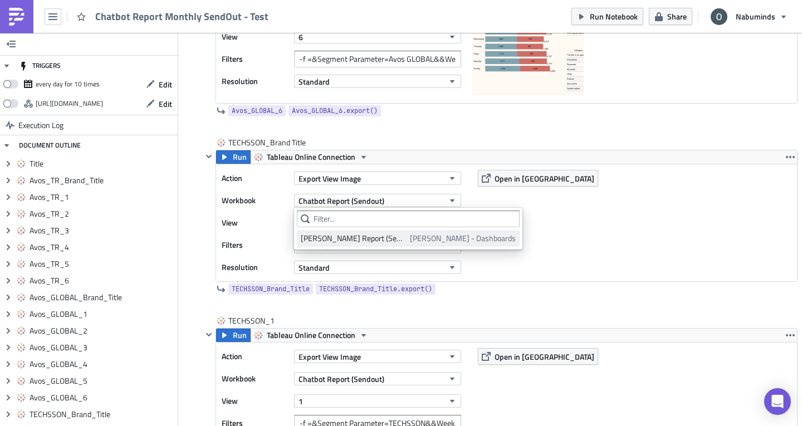
click at [365, 240] on div "Oliver - Chatbot Report (Sendout)" at bounding box center [353, 238] width 105 height 11
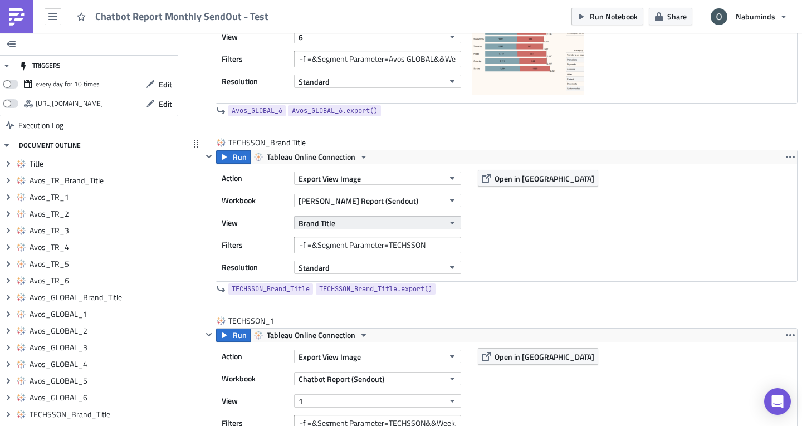
click at [360, 221] on button "Brand Title" at bounding box center [377, 222] width 167 height 13
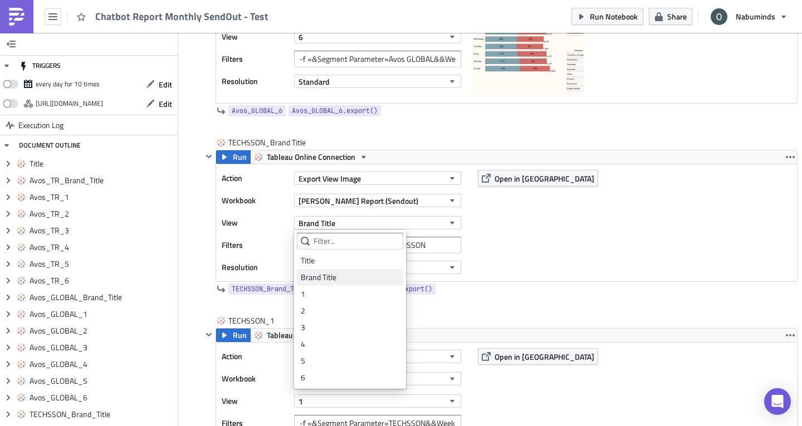
click at [354, 270] on link "Brand Title" at bounding box center [350, 277] width 106 height 17
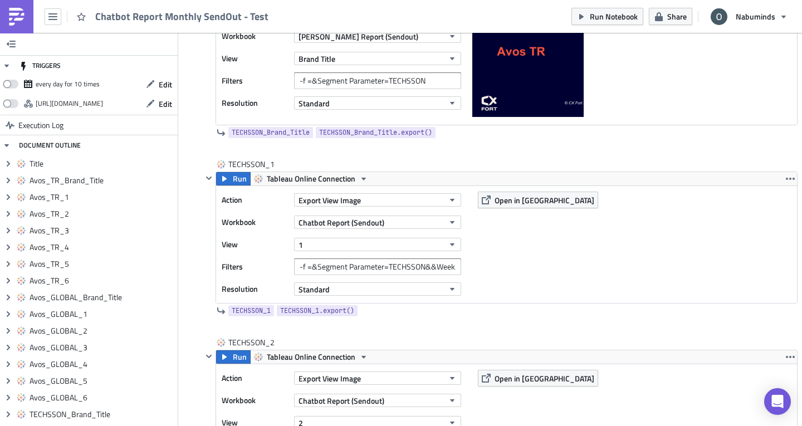
scroll to position [3175, 0]
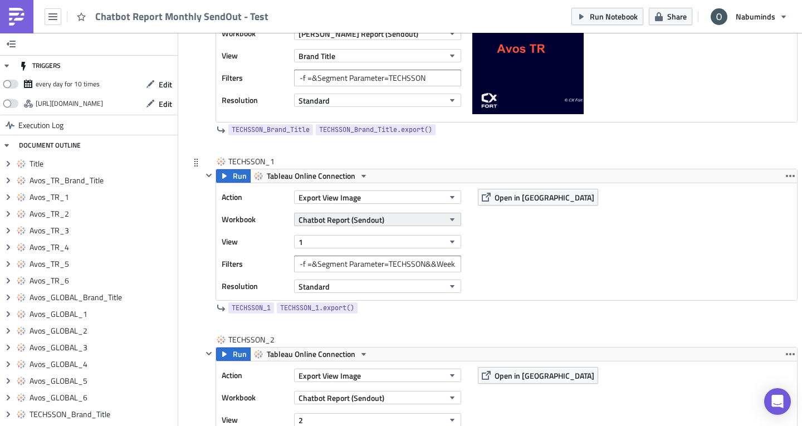
click at [350, 216] on span "Chatbot Report (Sendout)" at bounding box center [342, 220] width 86 height 12
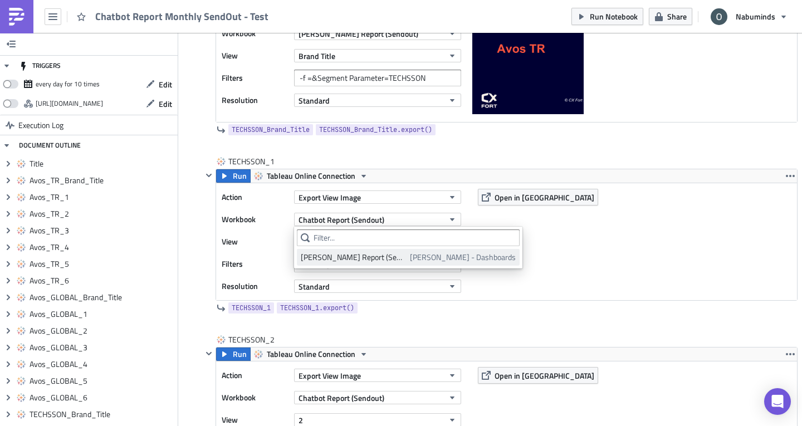
click at [353, 256] on div "Oliver - Chatbot Report (Sendout)" at bounding box center [353, 257] width 105 height 11
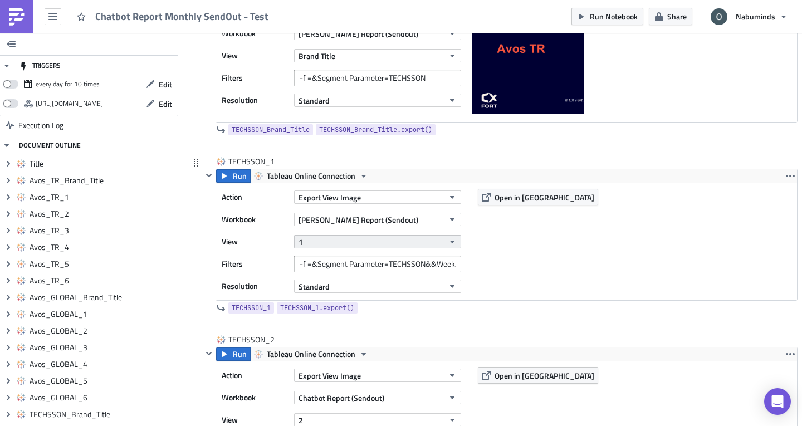
click at [342, 240] on button "1" at bounding box center [377, 241] width 167 height 13
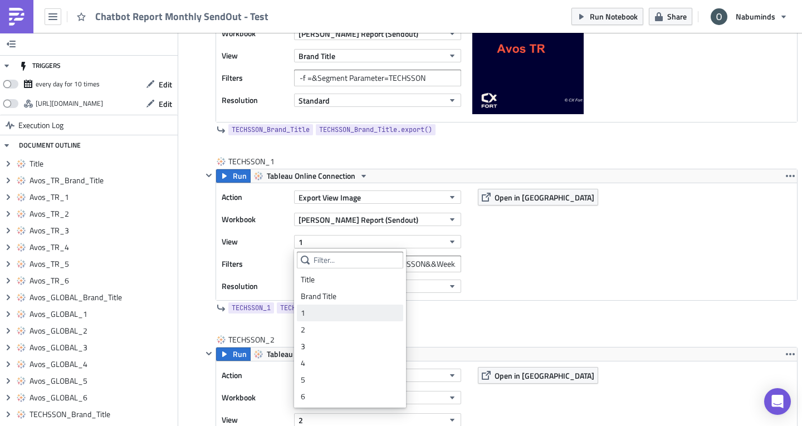
click at [358, 307] on link "1" at bounding box center [350, 313] width 106 height 17
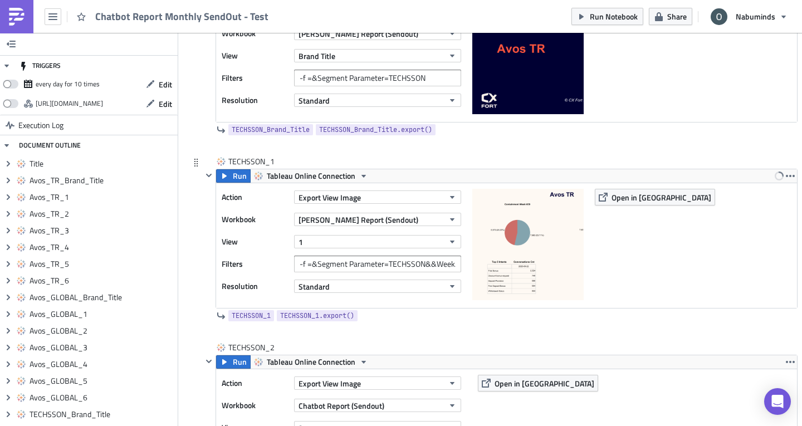
scroll to position [3342, 0]
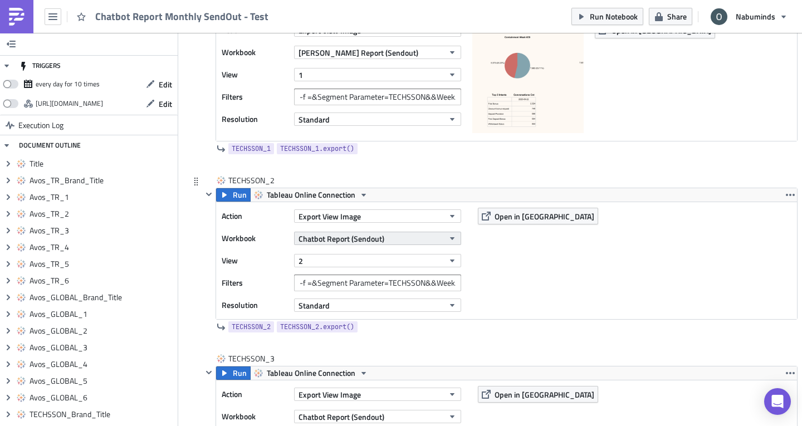
click at [341, 236] on span "Chatbot Report (Sendout)" at bounding box center [342, 239] width 86 height 12
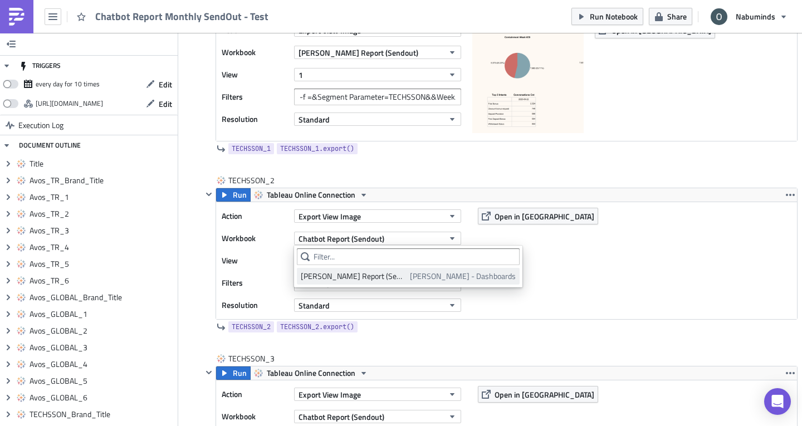
click at [350, 279] on div "Oliver - Chatbot Report (Sendout)" at bounding box center [353, 276] width 105 height 11
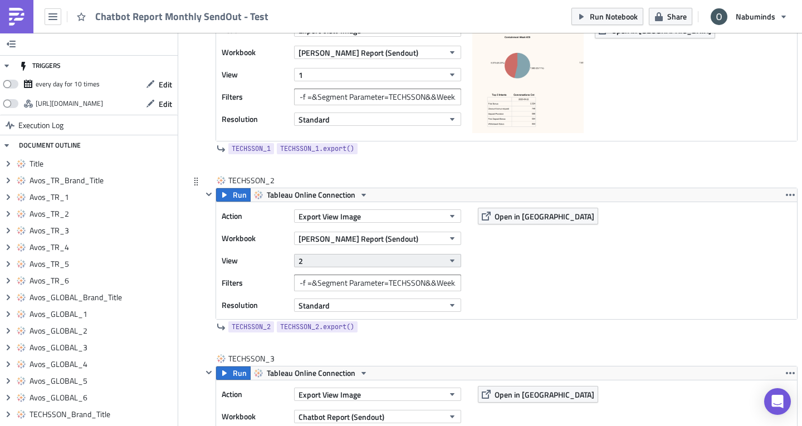
click at [332, 261] on button "2" at bounding box center [377, 260] width 167 height 13
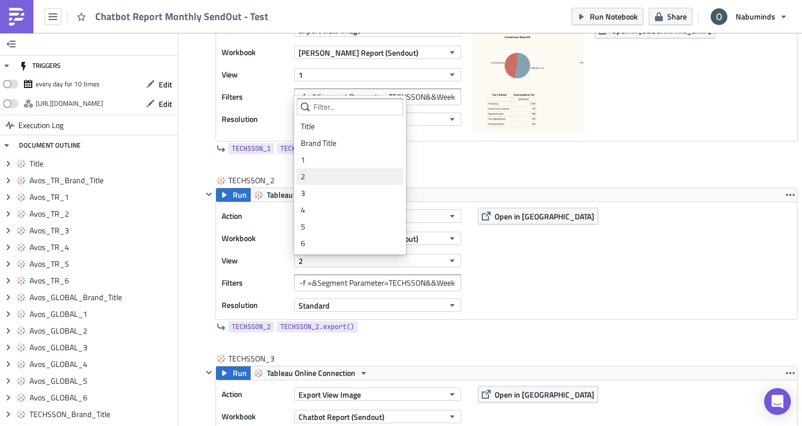
click at [325, 179] on div "2" at bounding box center [350, 176] width 99 height 11
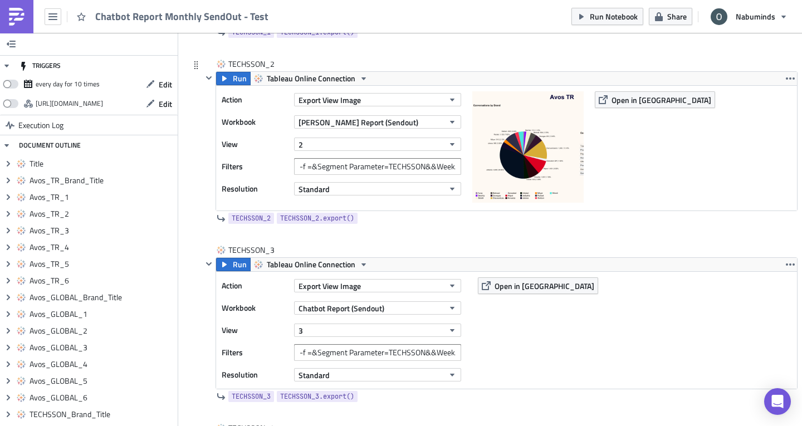
scroll to position [3509, 0]
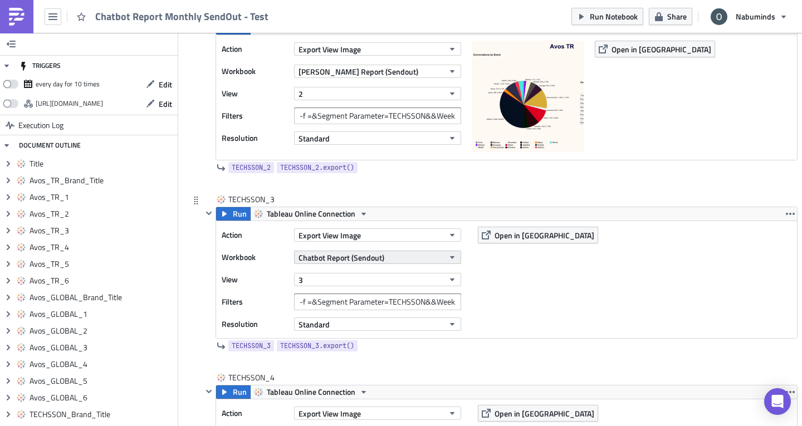
click at [363, 252] on span "Chatbot Report (Sendout)" at bounding box center [342, 258] width 86 height 12
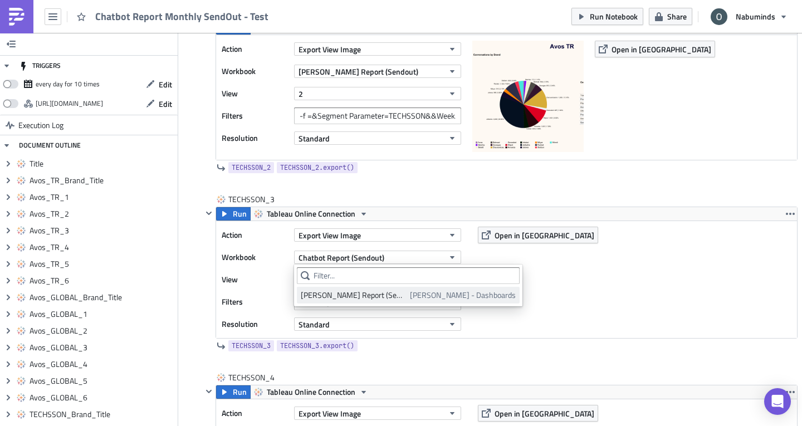
click at [365, 294] on div "Oliver - Chatbot Report (Sendout)" at bounding box center [353, 295] width 105 height 11
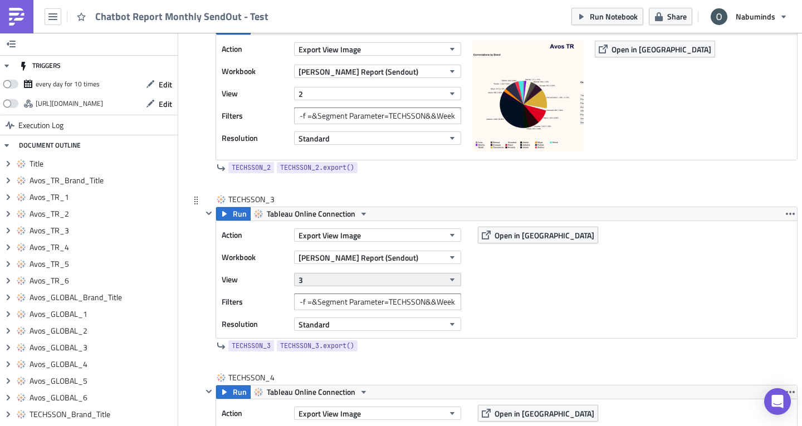
click at [337, 279] on button "3" at bounding box center [377, 279] width 167 height 13
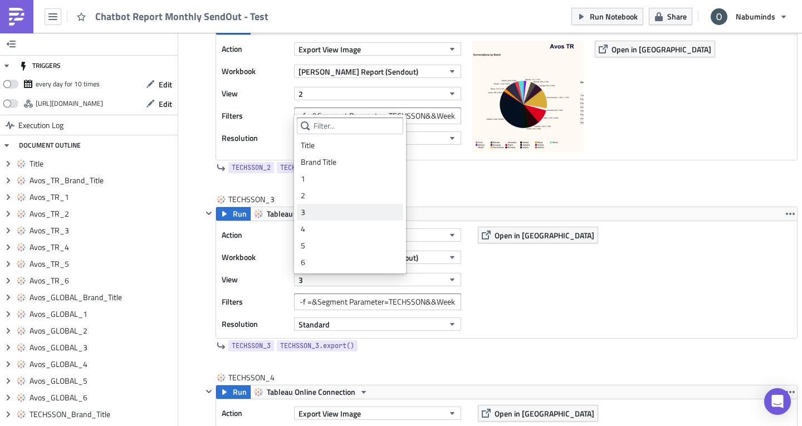
click at [333, 209] on div "3" at bounding box center [350, 212] width 99 height 11
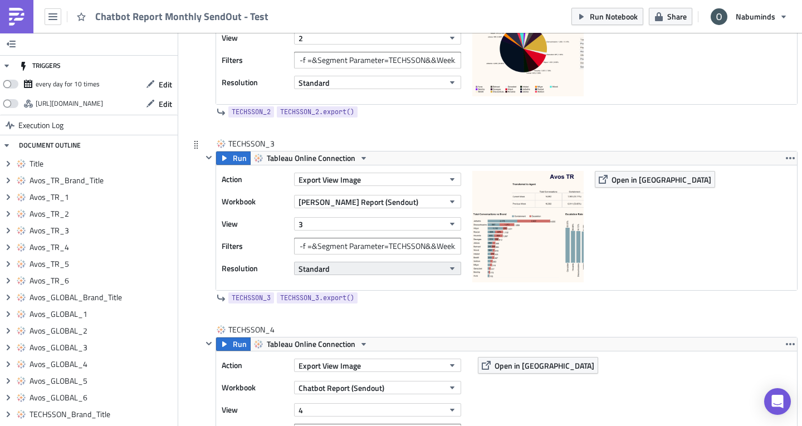
scroll to position [3676, 0]
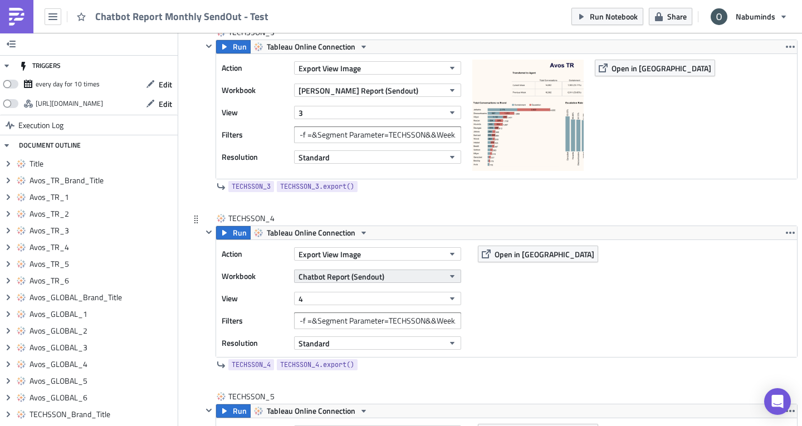
click at [351, 277] on span "Chatbot Report (Sendout)" at bounding box center [342, 277] width 86 height 12
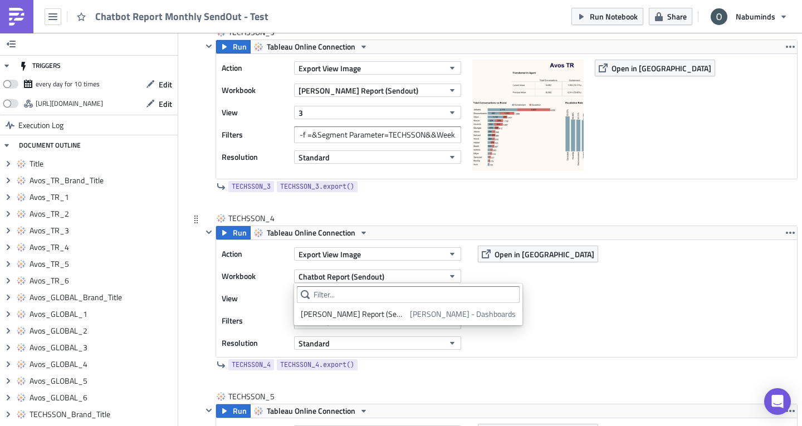
click at [357, 314] on div "Oliver - Chatbot Report (Sendout)" at bounding box center [353, 314] width 105 height 11
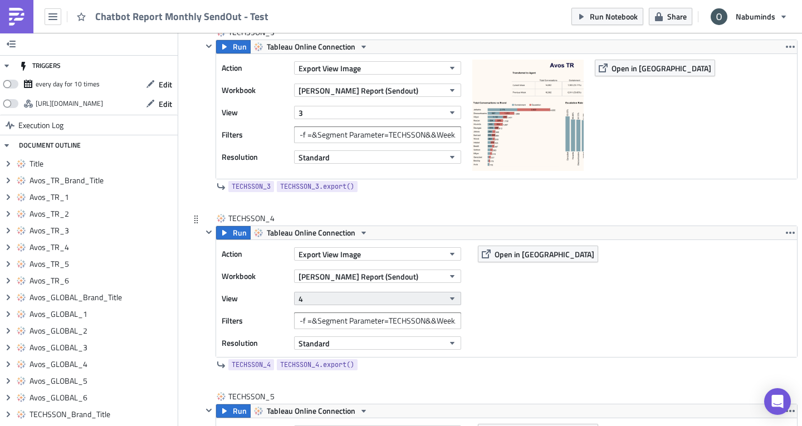
click at [346, 298] on button "4" at bounding box center [377, 298] width 167 height 13
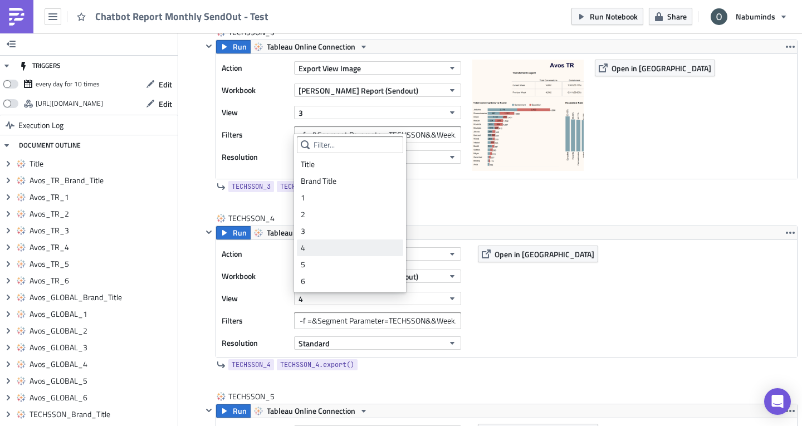
click at [335, 247] on div "4" at bounding box center [350, 247] width 99 height 11
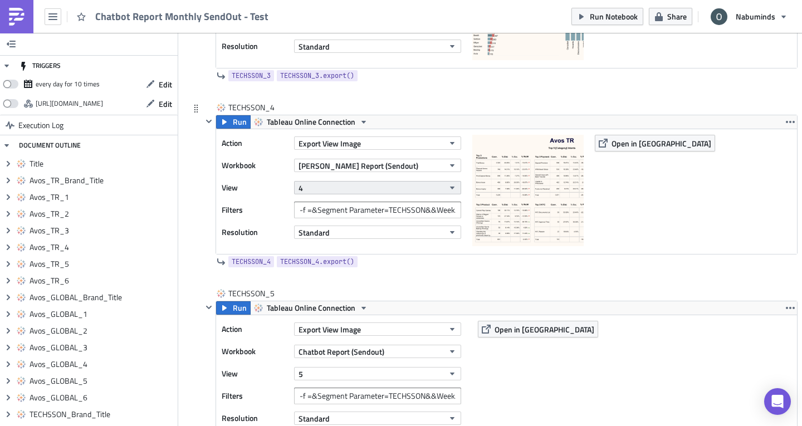
scroll to position [3899, 0]
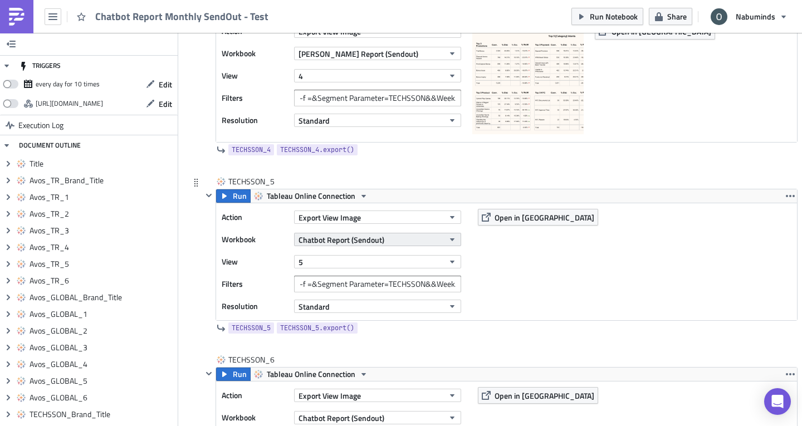
click at [343, 242] on span "Chatbot Report (Sendout)" at bounding box center [342, 240] width 86 height 12
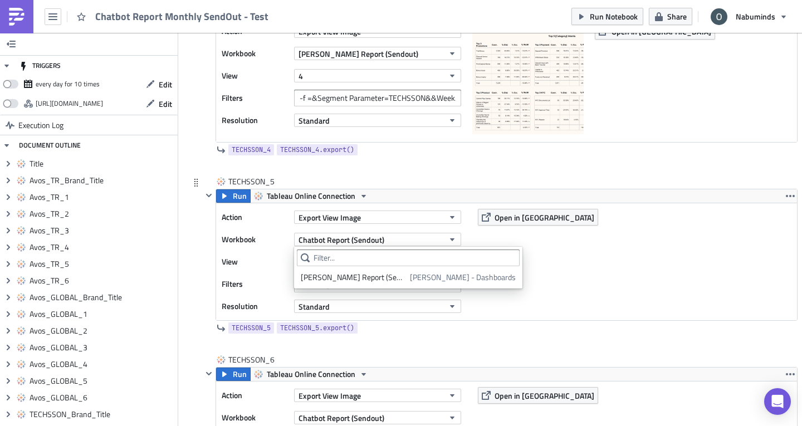
click at [348, 275] on div "Oliver - Chatbot Report (Sendout)" at bounding box center [353, 277] width 105 height 11
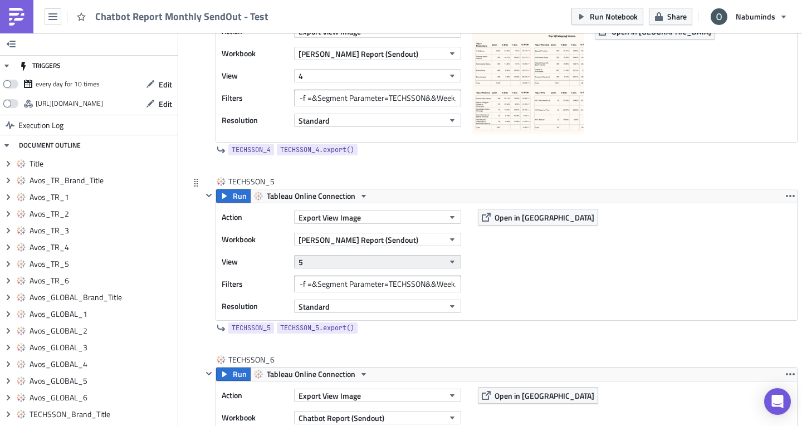
click at [348, 263] on button "5" at bounding box center [377, 261] width 167 height 13
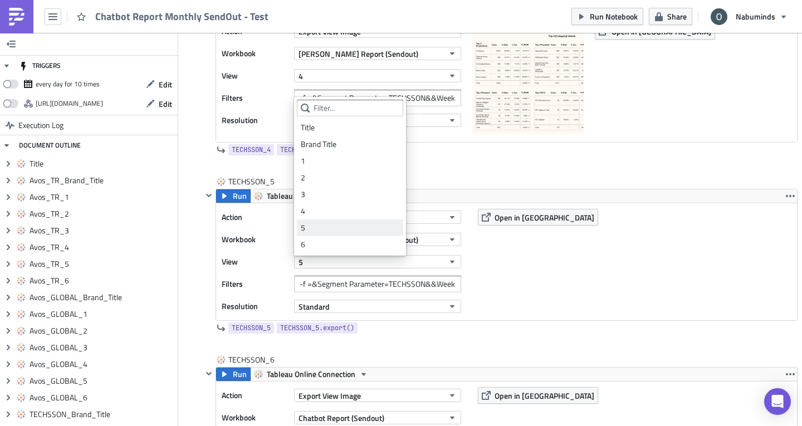
click at [333, 222] on div "5" at bounding box center [350, 227] width 99 height 11
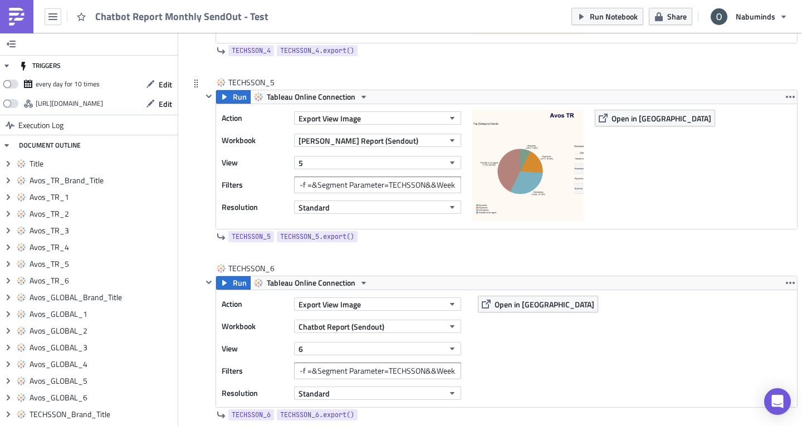
scroll to position [4066, 0]
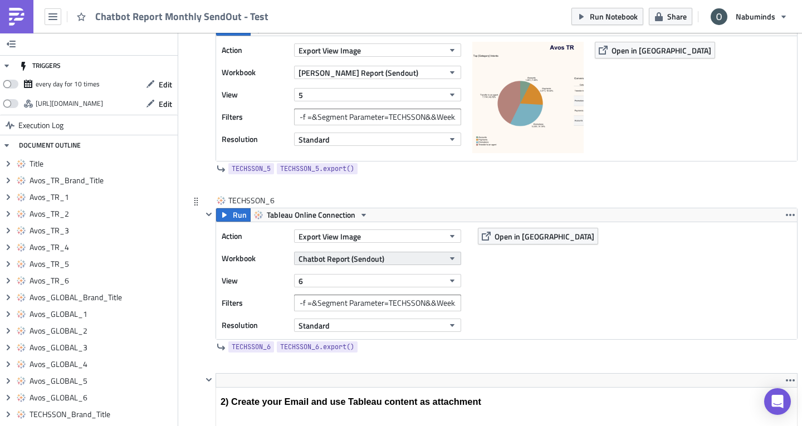
click at [352, 259] on span "Chatbot Report (Sendout)" at bounding box center [342, 259] width 86 height 12
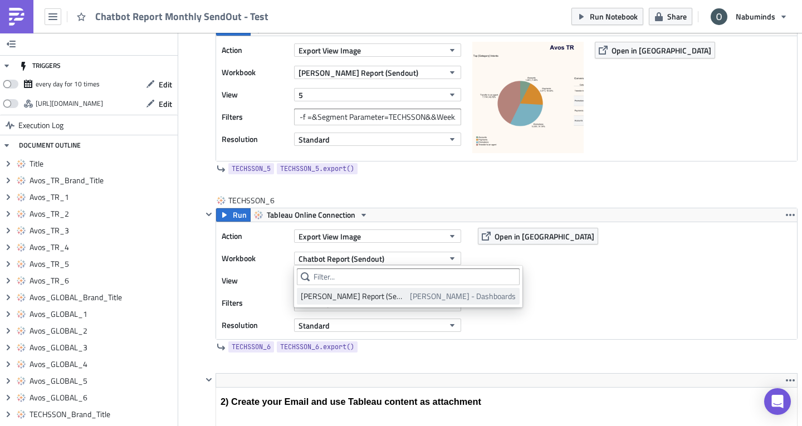
click at [359, 294] on div "Oliver - Chatbot Report (Sendout)" at bounding box center [353, 296] width 105 height 11
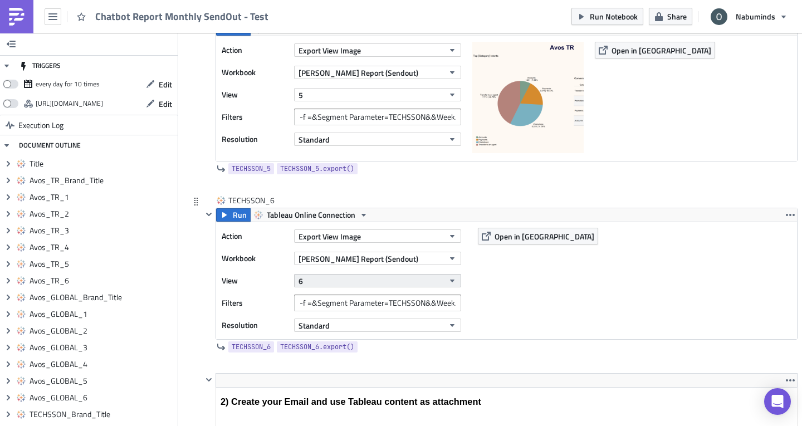
click at [354, 278] on button "6" at bounding box center [377, 280] width 167 height 13
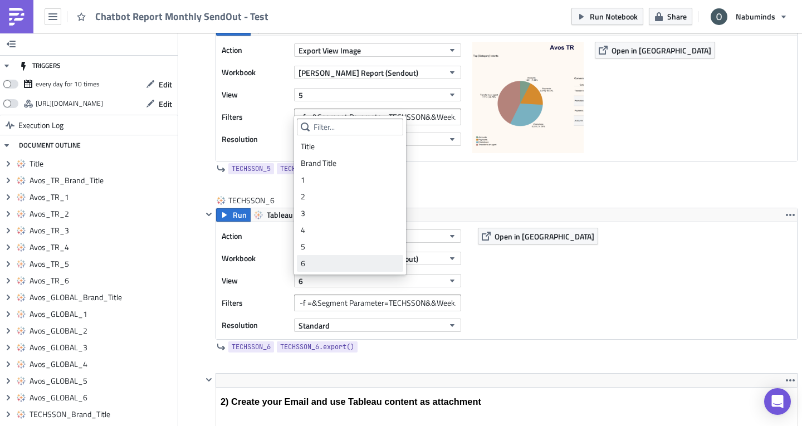
click at [339, 261] on div "6" at bounding box center [350, 263] width 99 height 11
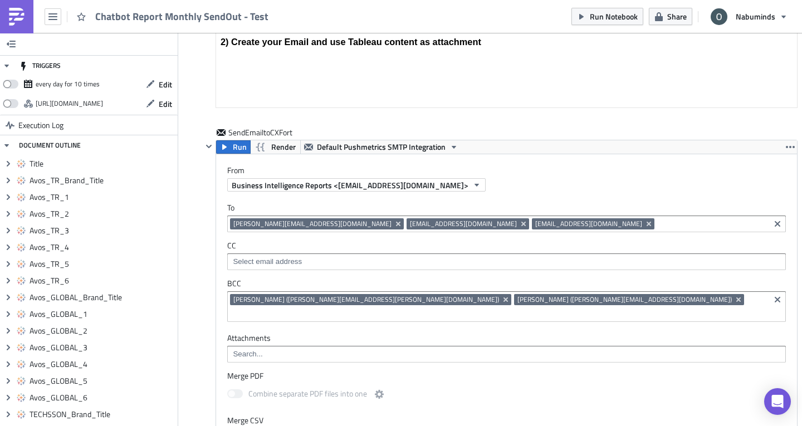
scroll to position [4456, 0]
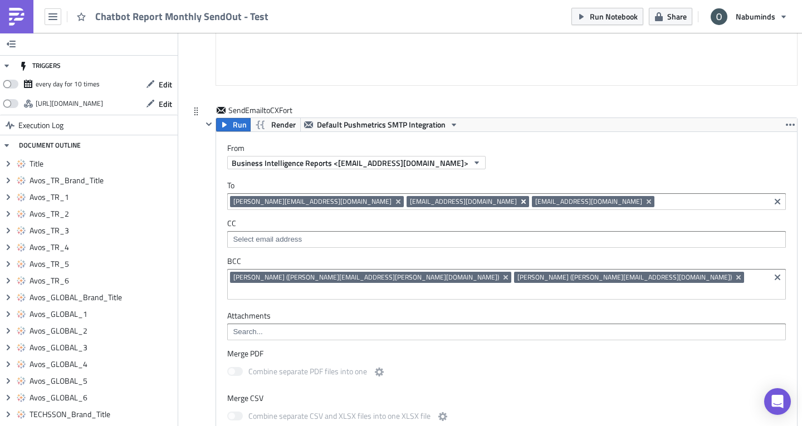
click at [519, 205] on icon "Remove Tag" at bounding box center [523, 201] width 9 height 9
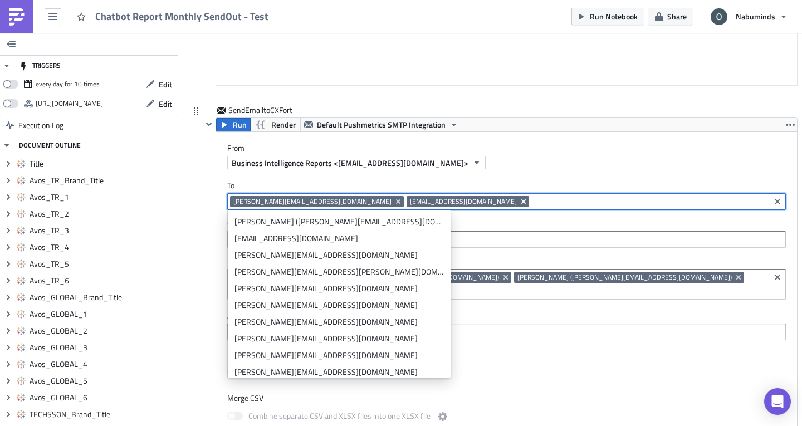
click at [519, 204] on icon "Remove Tag" at bounding box center [523, 201] width 9 height 9
click at [458, 222] on label "CC" at bounding box center [506, 223] width 559 height 10
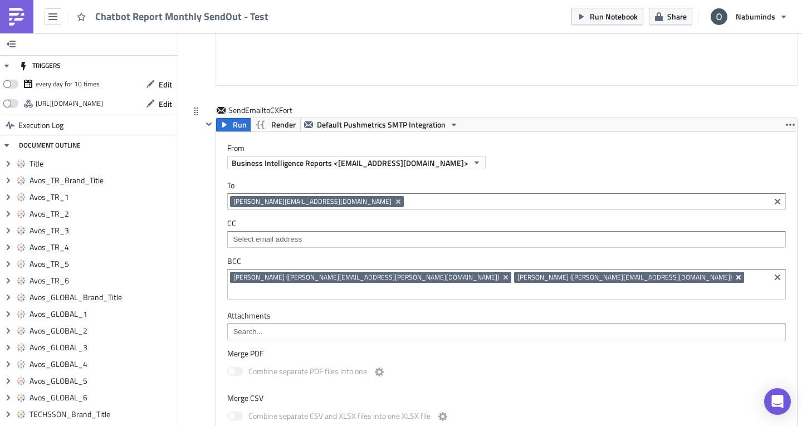
click at [710, 279] on icon "Remove Tag" at bounding box center [738, 277] width 9 height 9
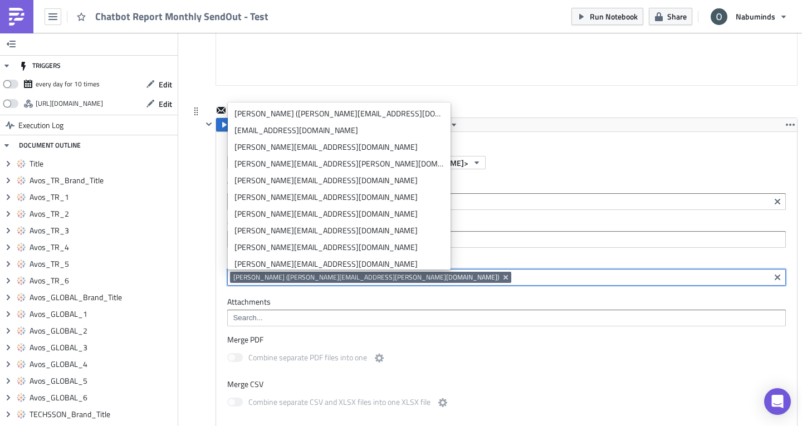
click at [500, 252] on div "To sinan.y@cxfort.com sinan.y@cxfort.com CC BCC oliver.perez@nabu.ee Oliver Per…" at bounding box center [506, 233] width 581 height 128
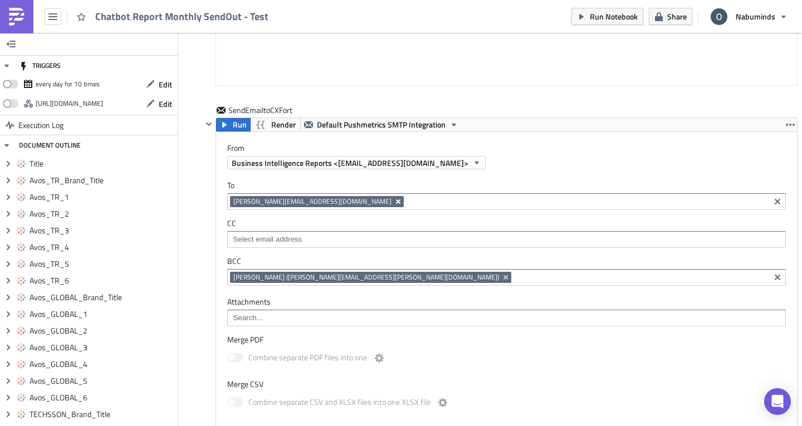
click at [394, 204] on icon "Remove Tag" at bounding box center [398, 201] width 9 height 9
click at [504, 278] on icon "Remove Tag" at bounding box center [506, 277] width 4 height 4
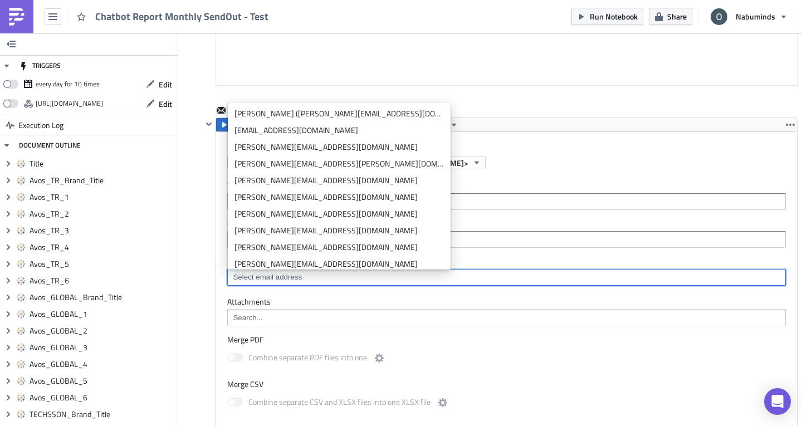
click at [469, 197] on input at bounding box center [506, 201] width 552 height 11
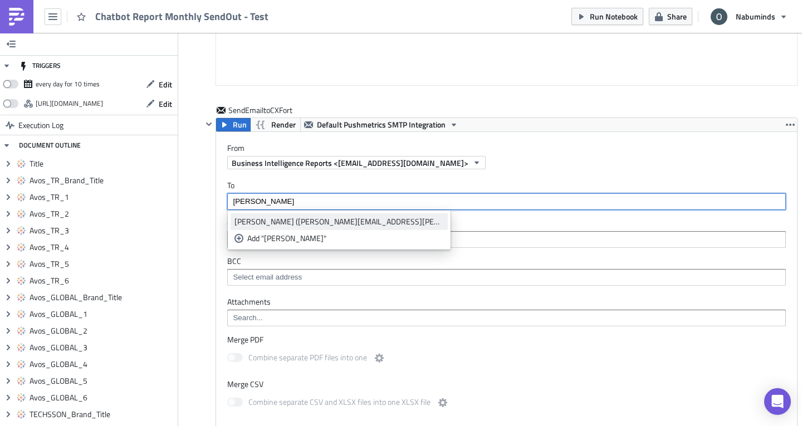
type input "oliver"
click at [316, 213] on link "[PERSON_NAME] ([PERSON_NAME][EMAIL_ADDRESS][PERSON_NAME][DOMAIN_NAME])" at bounding box center [339, 221] width 217 height 17
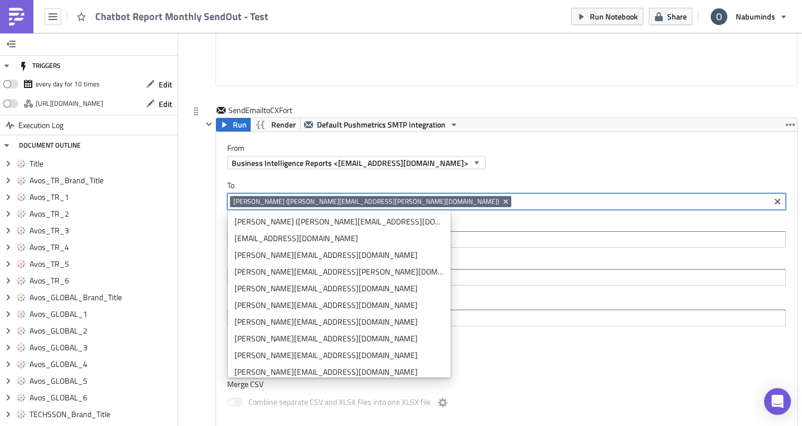
click at [359, 183] on label "To" at bounding box center [506, 185] width 559 height 10
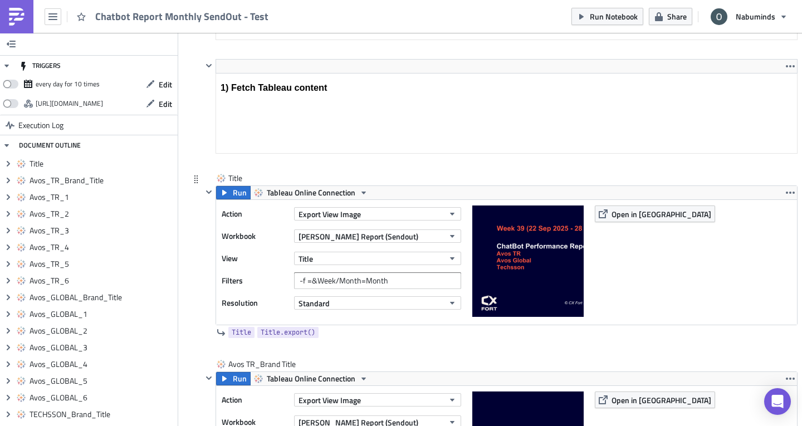
scroll to position [0, 0]
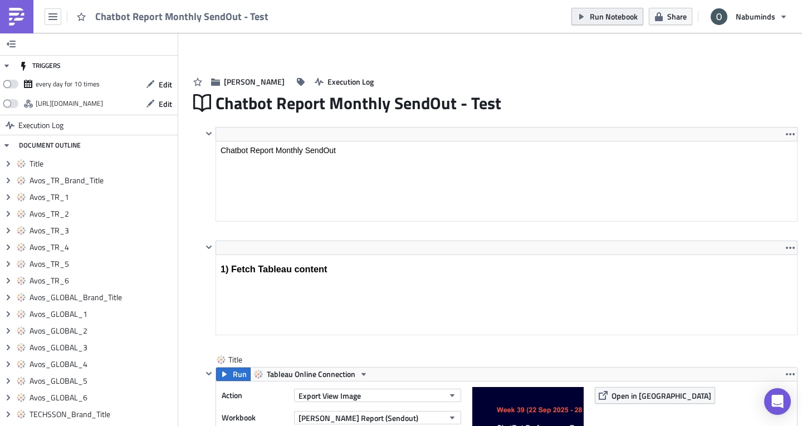
click at [622, 12] on span "Run Notebook" at bounding box center [614, 17] width 48 height 12
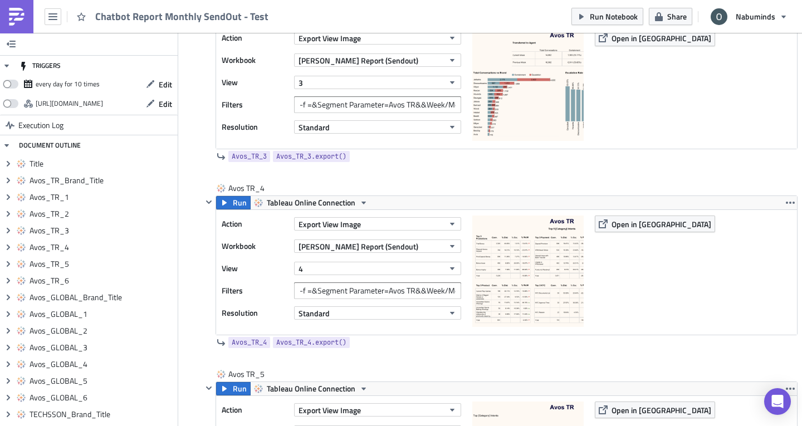
scroll to position [1170, 0]
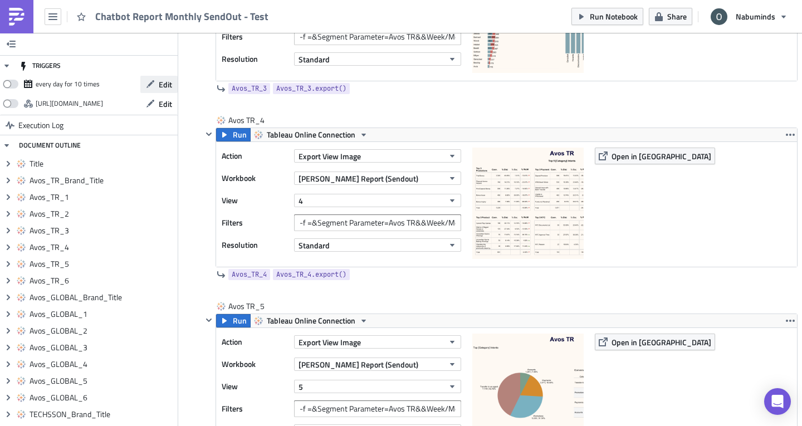
click at [147, 85] on button "Edit" at bounding box center [158, 84] width 37 height 17
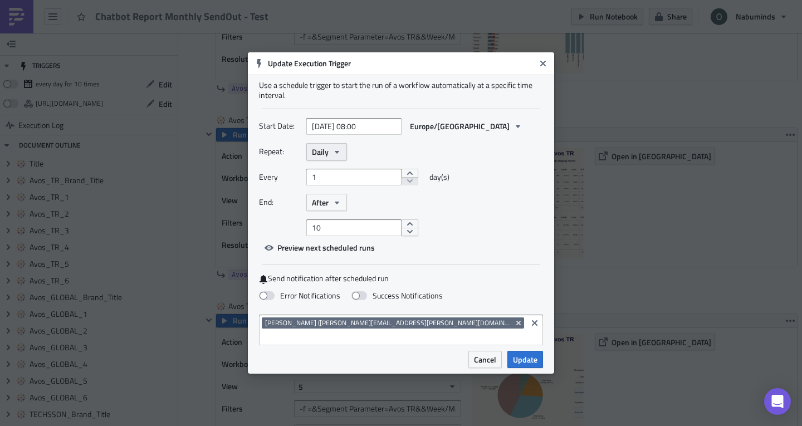
click at [324, 154] on span "Daily" at bounding box center [320, 152] width 17 height 12
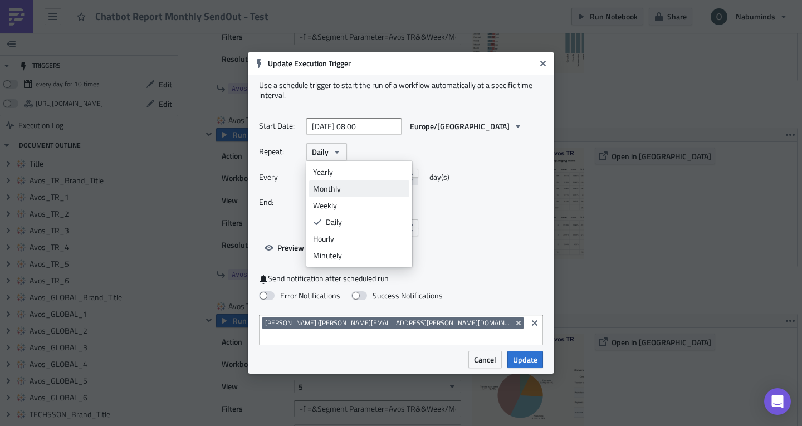
click at [339, 191] on div "Monthly" at bounding box center [359, 188] width 92 height 11
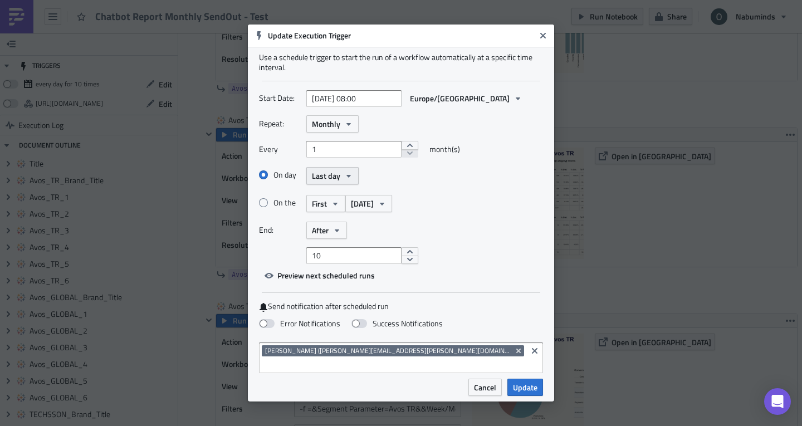
click at [339, 182] on span "Last day" at bounding box center [326, 176] width 28 height 12
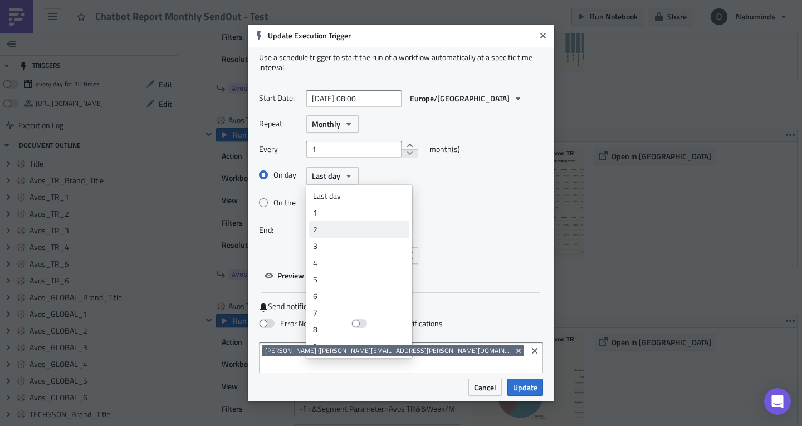
click at [339, 233] on div "2" at bounding box center [359, 229] width 92 height 11
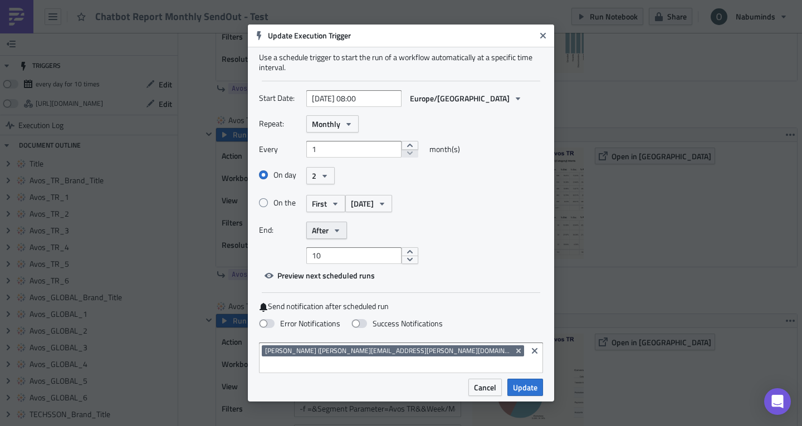
click at [327, 236] on span "After" at bounding box center [320, 230] width 17 height 12
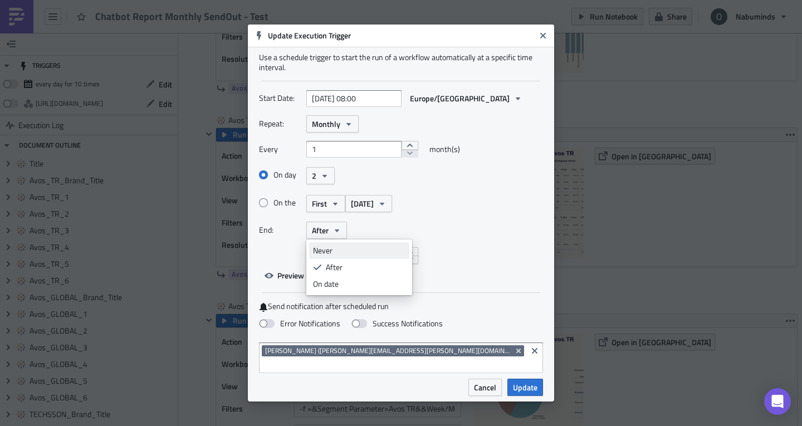
click at [336, 255] on div "Never" at bounding box center [359, 250] width 92 height 11
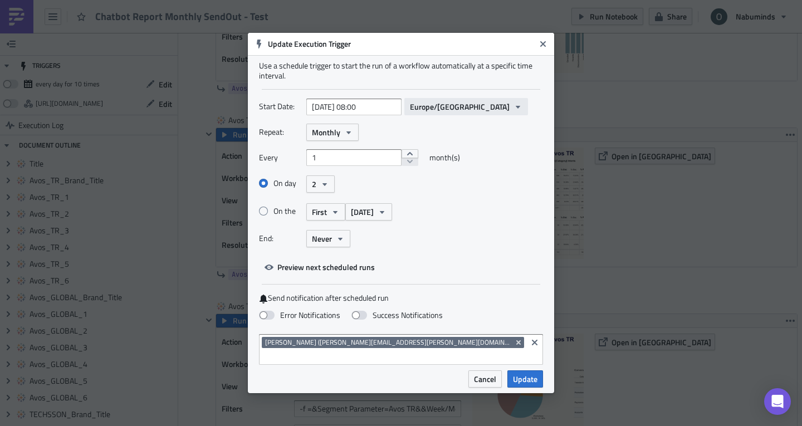
click at [431, 113] on span "Europe/Kiev" at bounding box center [460, 107] width 100 height 12
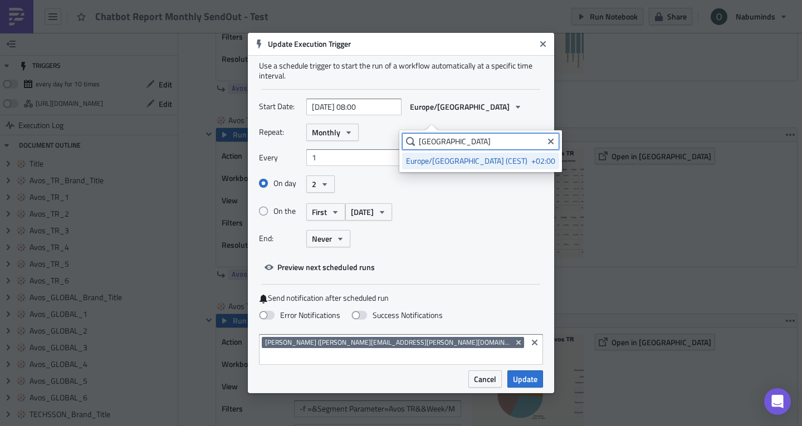
type input "malta"
click at [455, 164] on div "Europe/Malta (CEST)" at bounding box center [466, 160] width 121 height 11
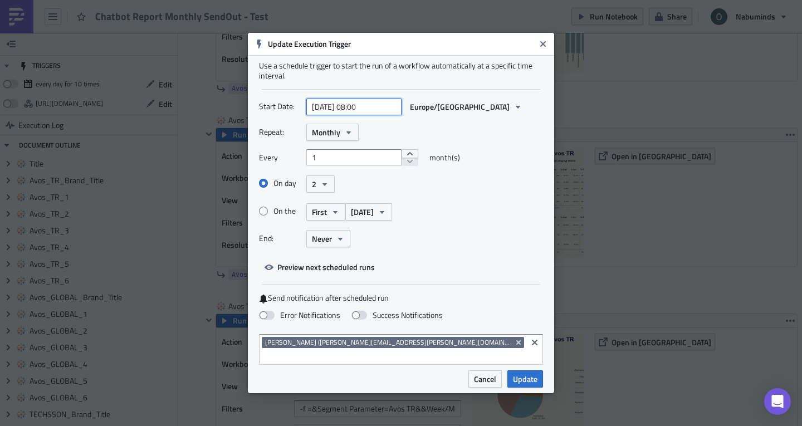
click at [364, 113] on input "2025-10-01 08:00" at bounding box center [353, 107] width 95 height 17
select select "9"
select select "2025"
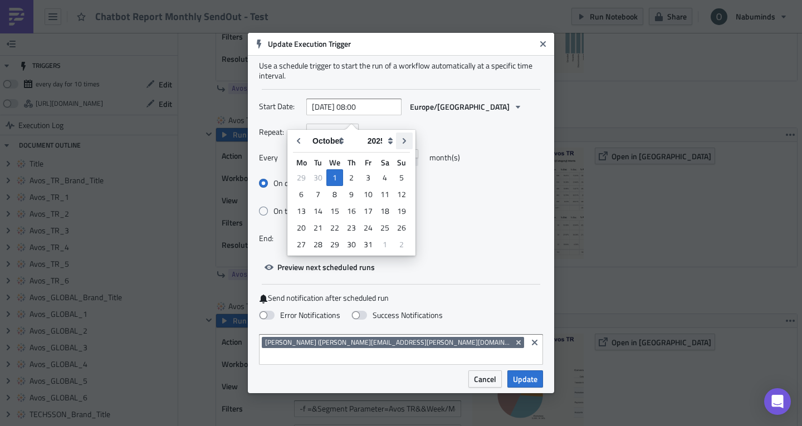
click at [400, 137] on icon "Go to next month" at bounding box center [404, 140] width 9 height 9
type input "2025-11-01 08:00"
select select "10"
click at [448, 138] on div "Repeat: Monthly" at bounding box center [401, 132] width 284 height 17
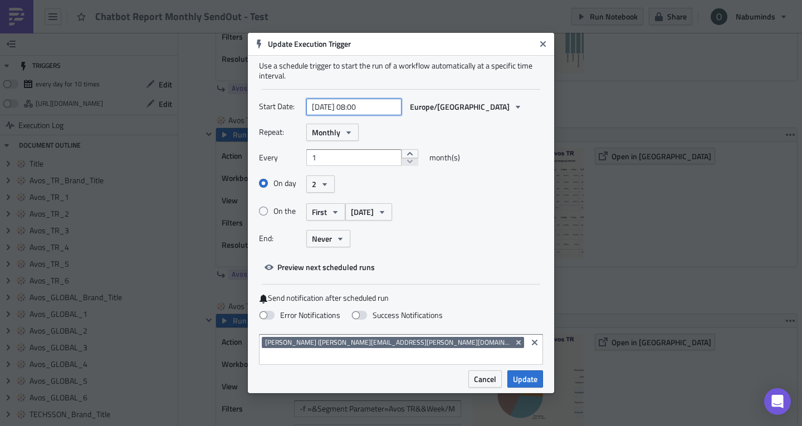
select select "10"
select select "2025"
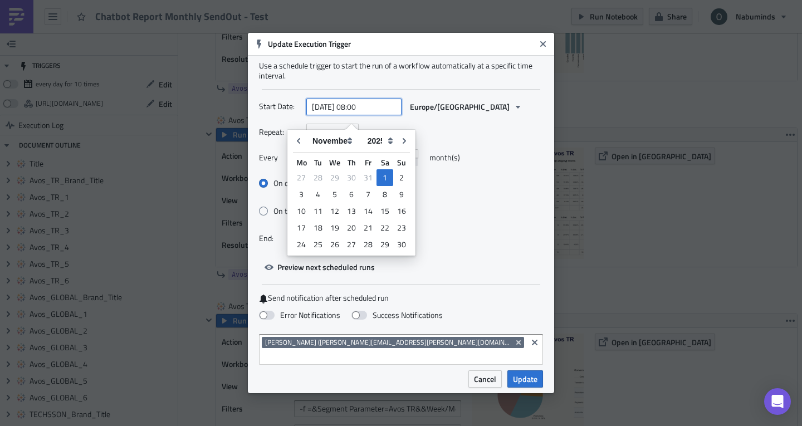
click at [368, 115] on input "2025-11-01 08:00" at bounding box center [353, 107] width 95 height 17
click at [300, 145] on icon "Go to previous month" at bounding box center [298, 140] width 9 height 9
type input "2025-10-01 08:00"
select select "9"
click at [352, 179] on div "2" at bounding box center [351, 178] width 17 height 16
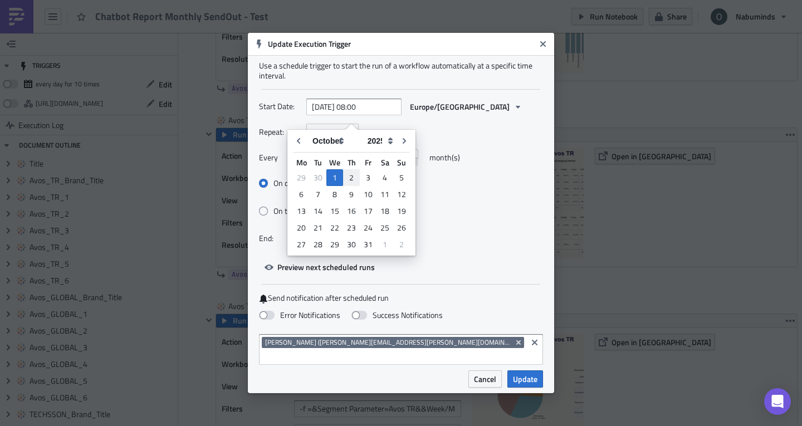
type input "[DATE] 08:00"
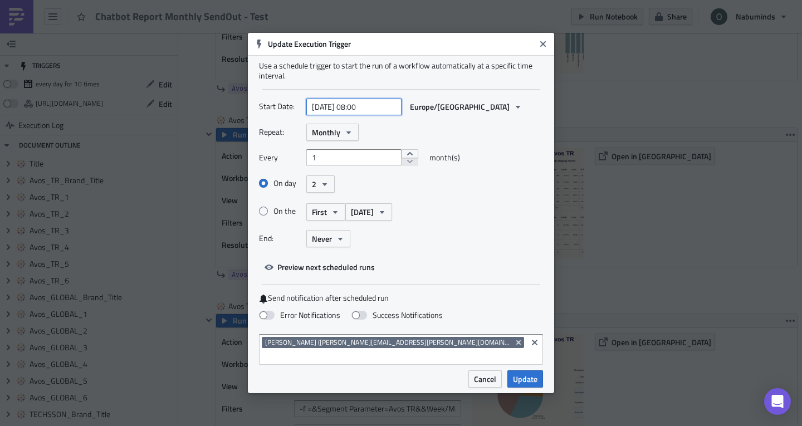
select select "9"
select select "2025"
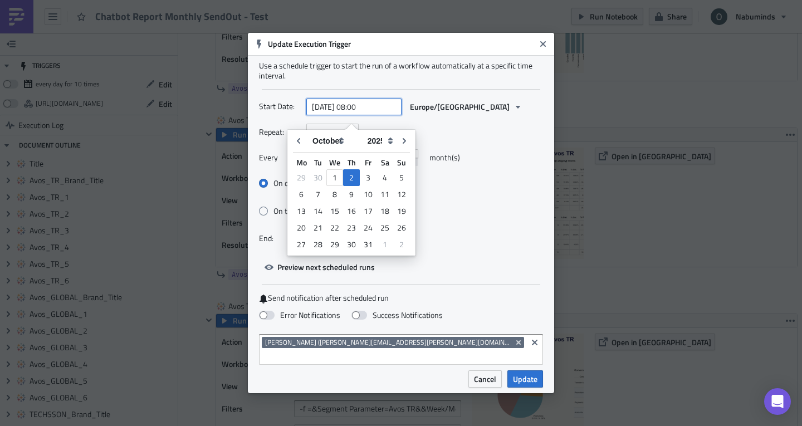
click at [372, 115] on input "[DATE] 08:00" at bounding box center [353, 107] width 95 height 17
click at [365, 115] on input "[DATE] 08:00" at bounding box center [353, 107] width 95 height 17
type input "2025-10-02 09:00"
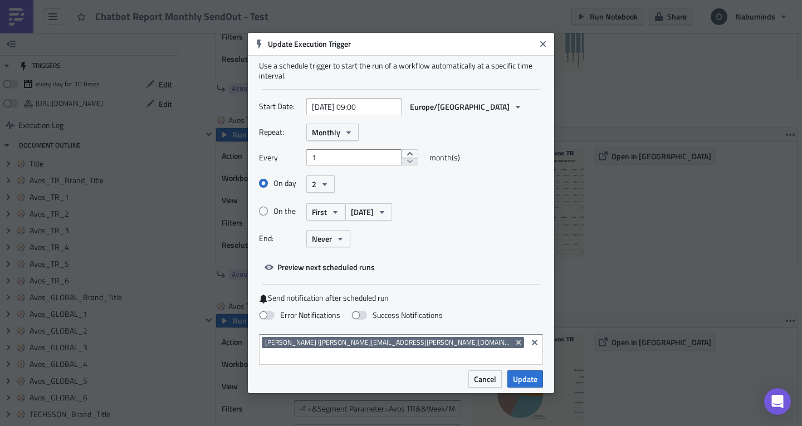
click at [462, 134] on div "Repeat: Monthly" at bounding box center [401, 132] width 284 height 17
click at [528, 374] on span "Update" at bounding box center [525, 379] width 25 height 12
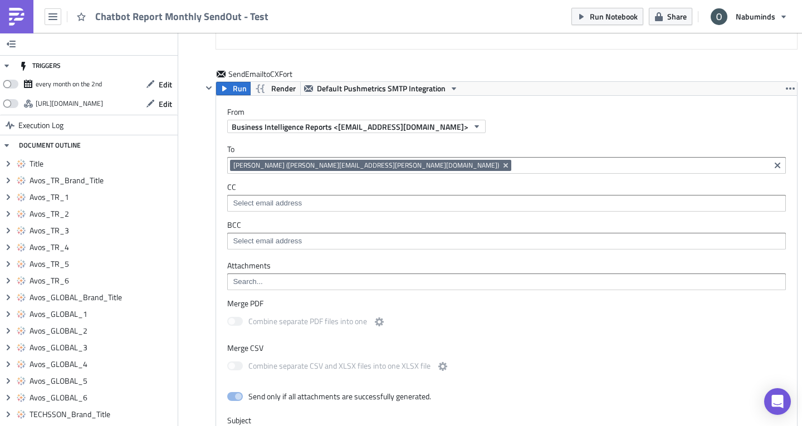
scroll to position [4457, 0]
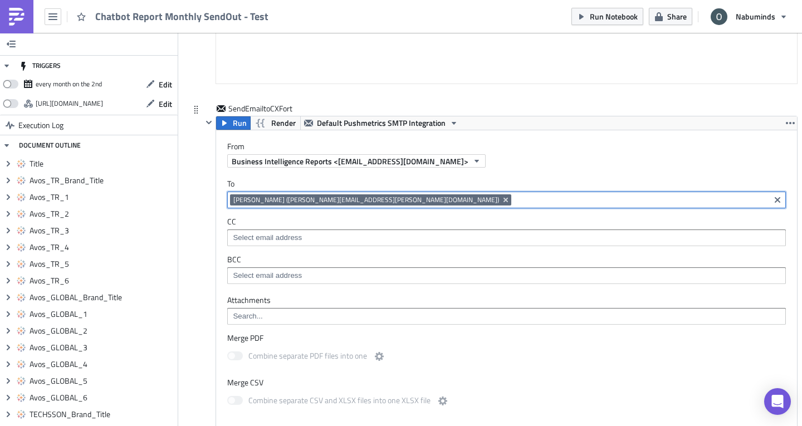
click at [514, 197] on input at bounding box center [640, 199] width 253 height 11
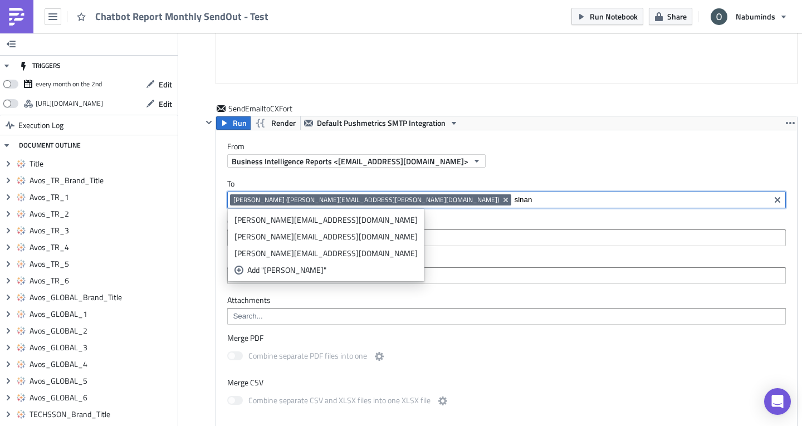
type input "sinan"
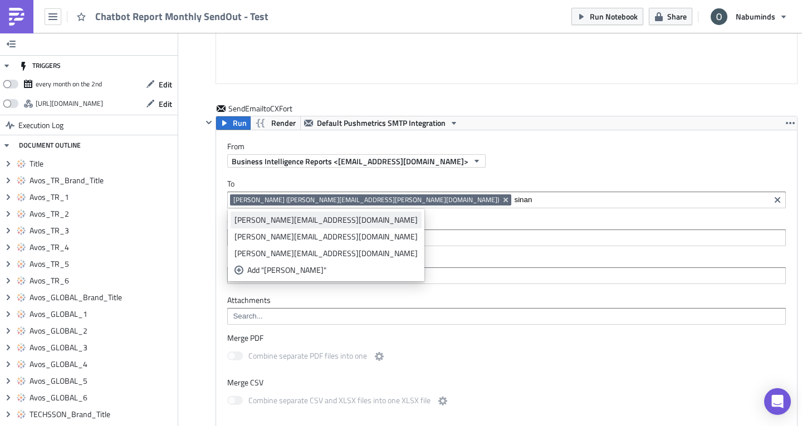
click at [290, 221] on div "[PERSON_NAME][EMAIL_ADDRESS][DOMAIN_NAME]" at bounding box center [325, 219] width 183 height 11
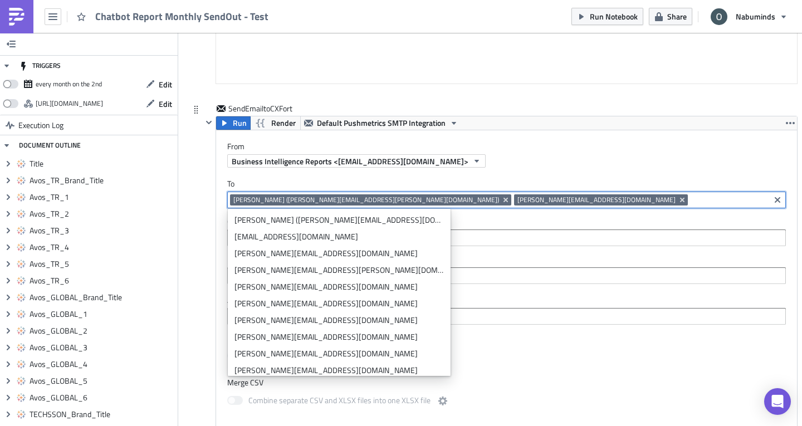
click at [476, 180] on label "To" at bounding box center [506, 184] width 559 height 10
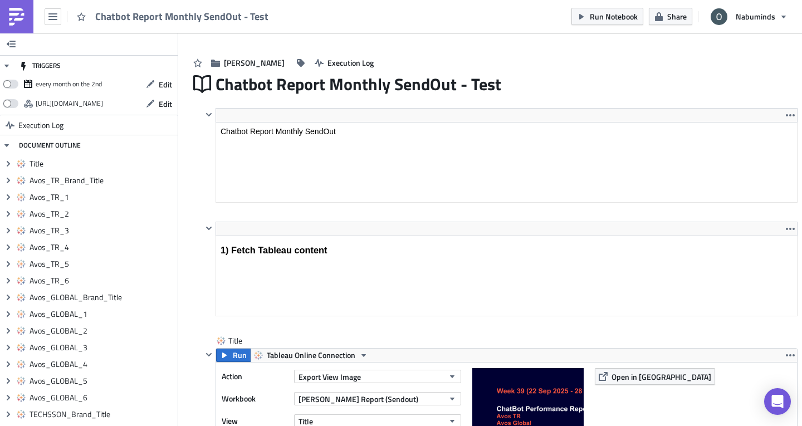
scroll to position [0, 0]
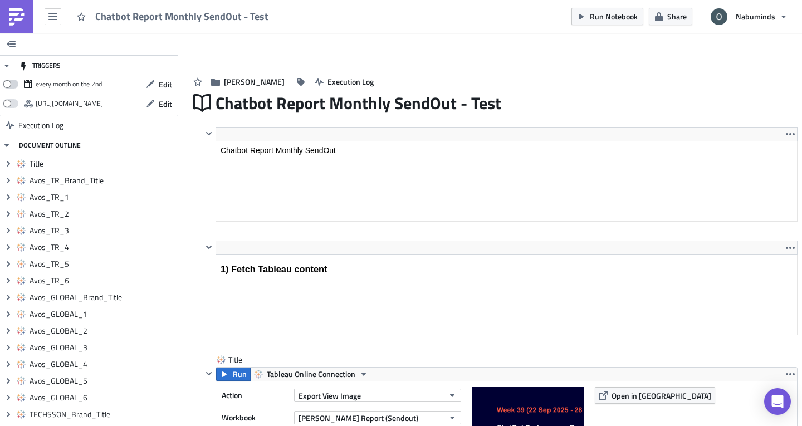
click at [12, 81] on span at bounding box center [11, 84] width 16 height 9
click at [12, 81] on input "checkbox" at bounding box center [8, 80] width 7 height 7
checkbox input "true"
click at [159, 87] on span "Edit" at bounding box center [165, 85] width 13 height 12
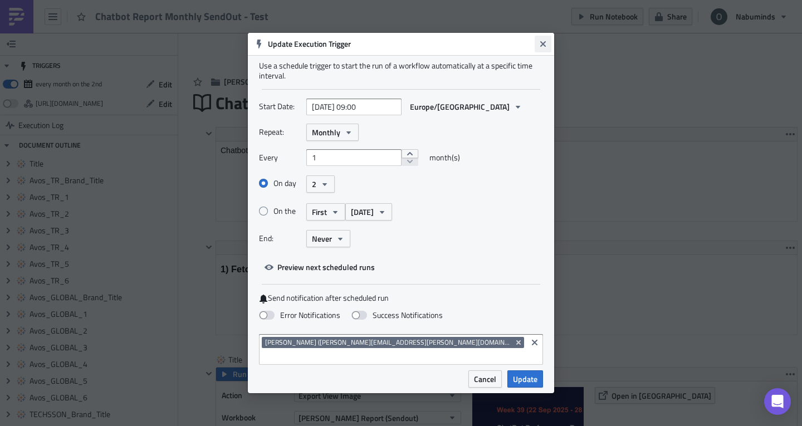
click at [540, 48] on icon "Close" at bounding box center [543, 44] width 9 height 9
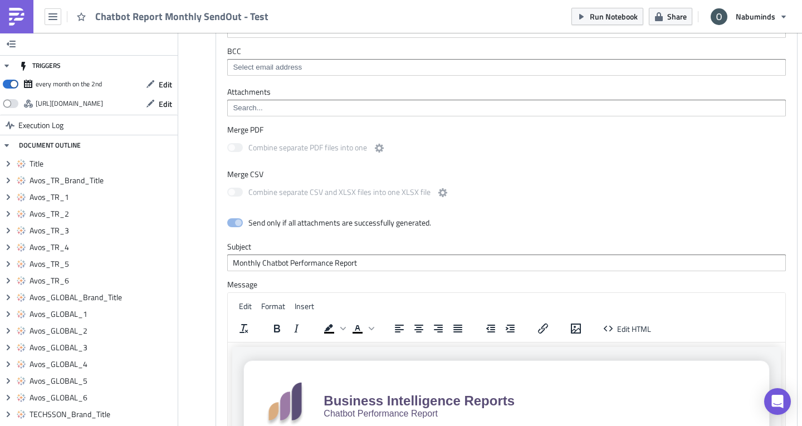
scroll to position [4538, 0]
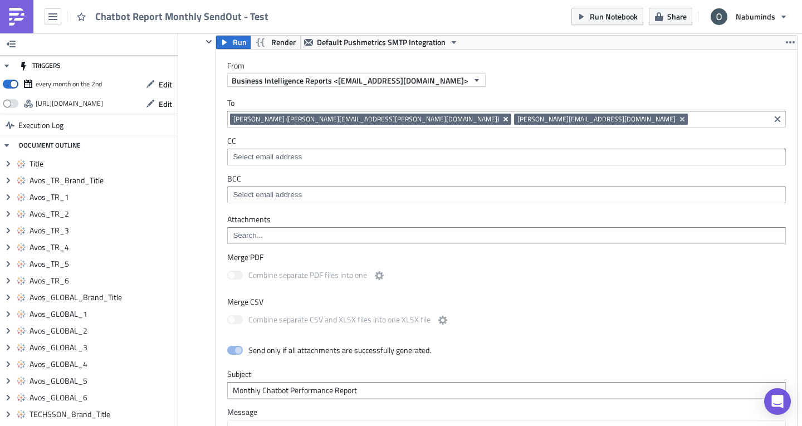
click at [504, 120] on icon "Remove Tag" at bounding box center [506, 119] width 4 height 4
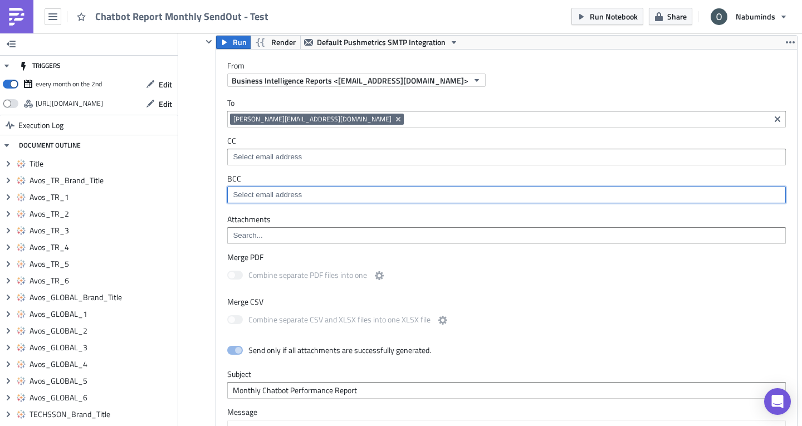
click at [504, 193] on input at bounding box center [506, 194] width 552 height 11
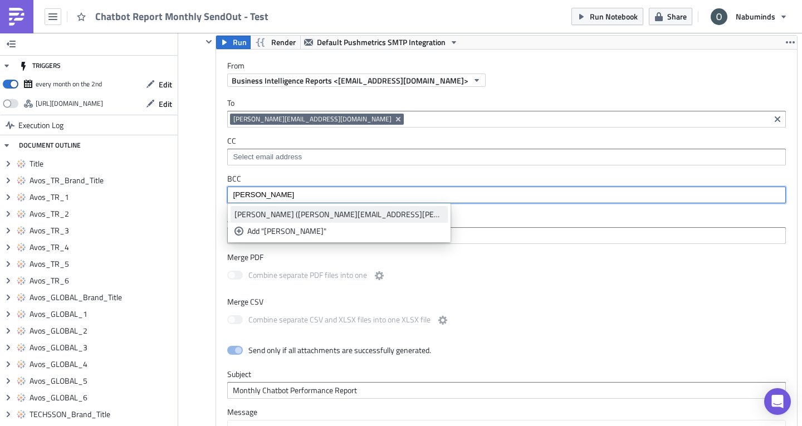
type input "oliver"
click at [319, 216] on div "[PERSON_NAME] ([PERSON_NAME][EMAIL_ADDRESS][PERSON_NAME][DOMAIN_NAME])" at bounding box center [338, 214] width 209 height 11
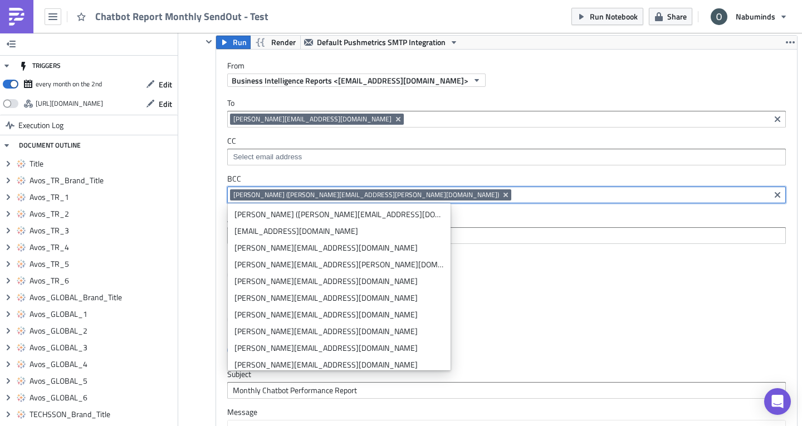
click at [328, 178] on label "BCC" at bounding box center [506, 179] width 559 height 10
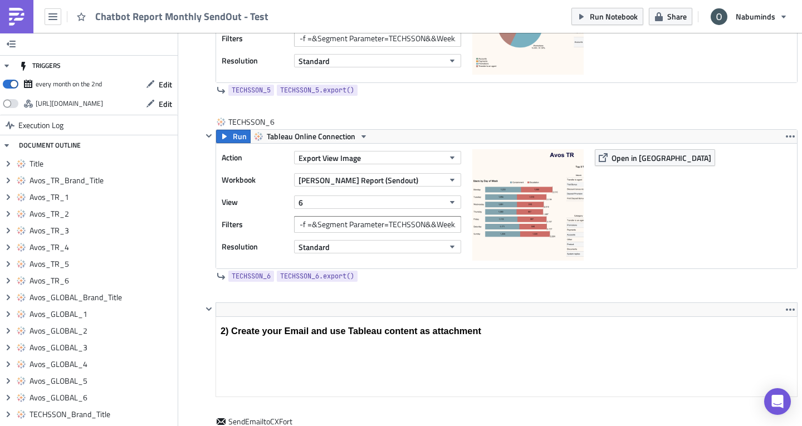
scroll to position [4079, 0]
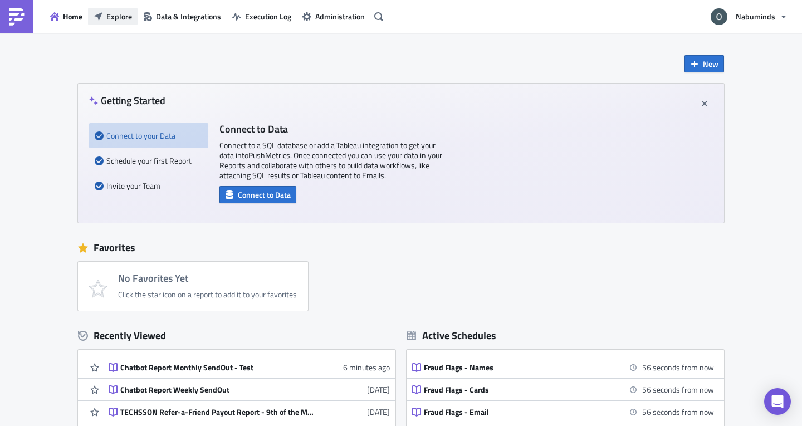
click at [128, 21] on span "Explore" at bounding box center [119, 17] width 26 height 12
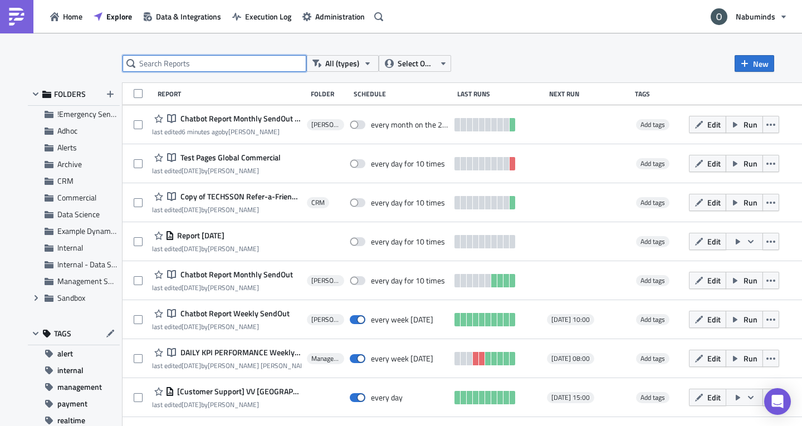
click at [155, 62] on input "text" at bounding box center [215, 63] width 184 height 17
type input "chatbot report"
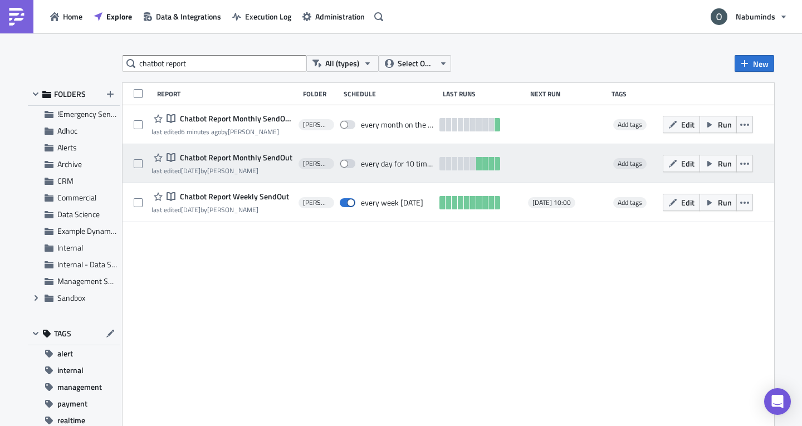
click at [250, 157] on span "Chatbot Report Monthly SendOut" at bounding box center [234, 158] width 115 height 10
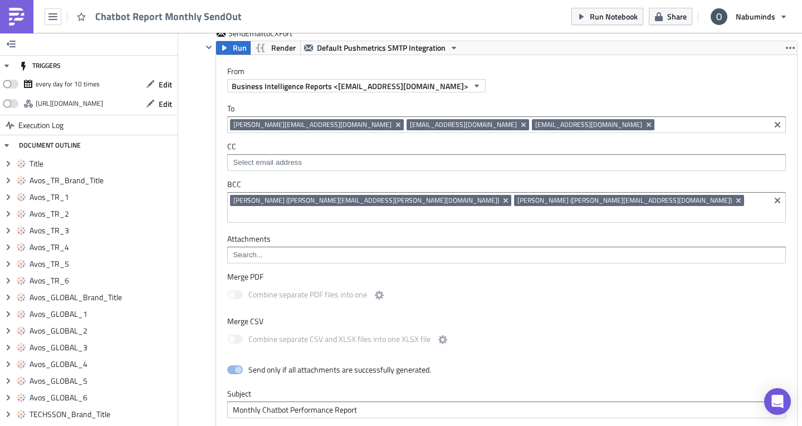
scroll to position [5084, 0]
click at [23, 7] on link at bounding box center [16, 16] width 33 height 33
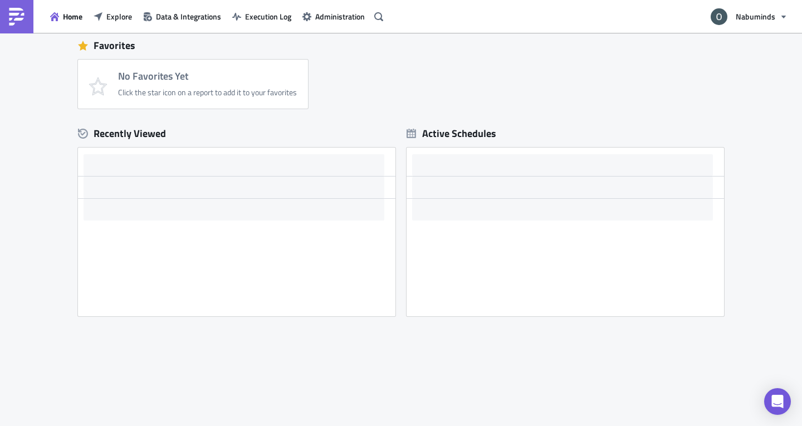
scroll to position [202, 0]
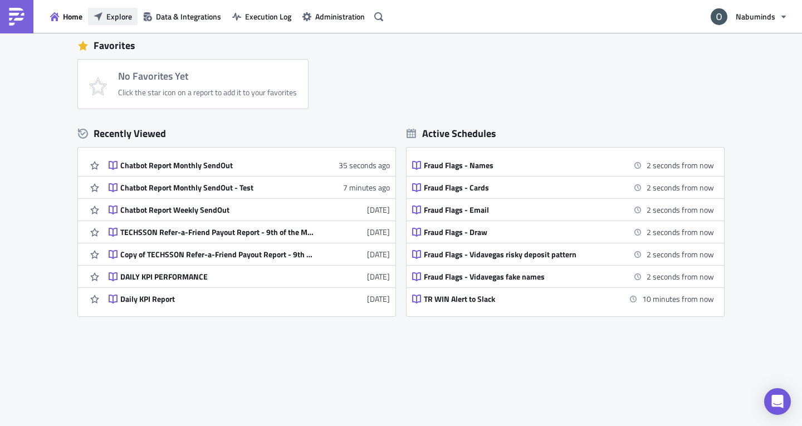
click at [112, 16] on span "Explore" at bounding box center [119, 17] width 26 height 12
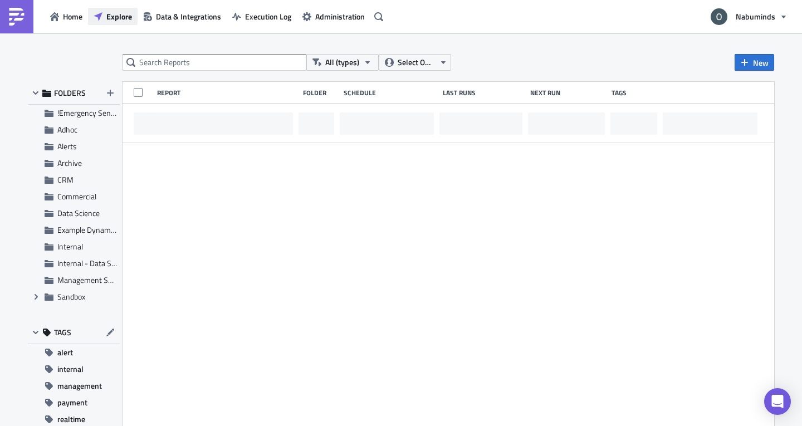
scroll to position [1, 0]
click at [210, 60] on input "text" at bounding box center [215, 62] width 184 height 17
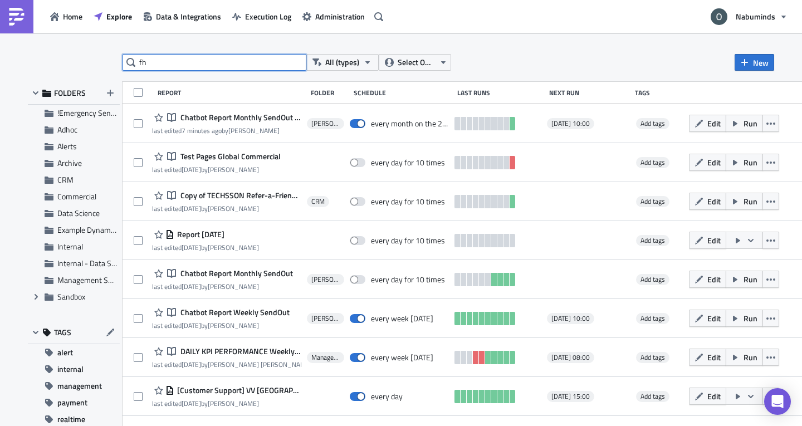
type input "f"
type input "chatbot report monthly"
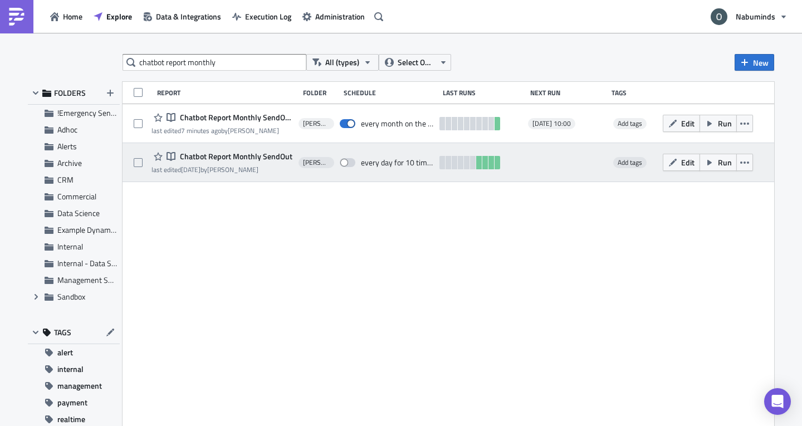
click at [238, 156] on span "Chatbot Report Monthly SendOut" at bounding box center [234, 156] width 115 height 10
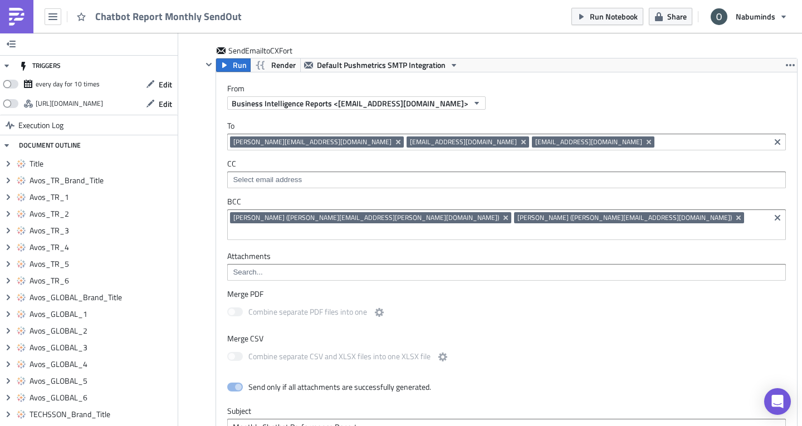
scroll to position [5067, 0]
